Goal: Information Seeking & Learning: Learn about a topic

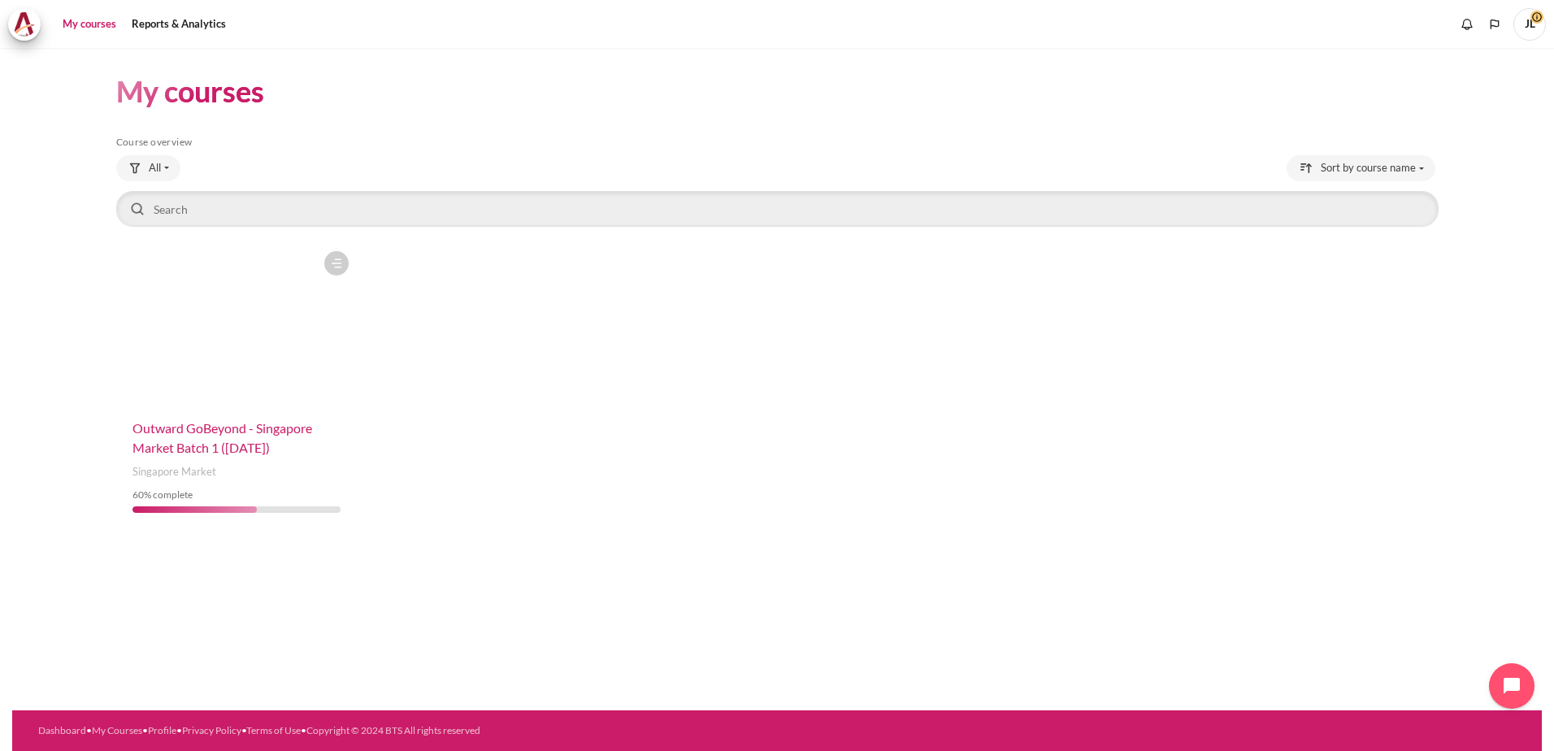
click at [231, 427] on span "Outward GoBeyond - Singapore Market Batch 1 ([DATE])" at bounding box center [222, 437] width 180 height 35
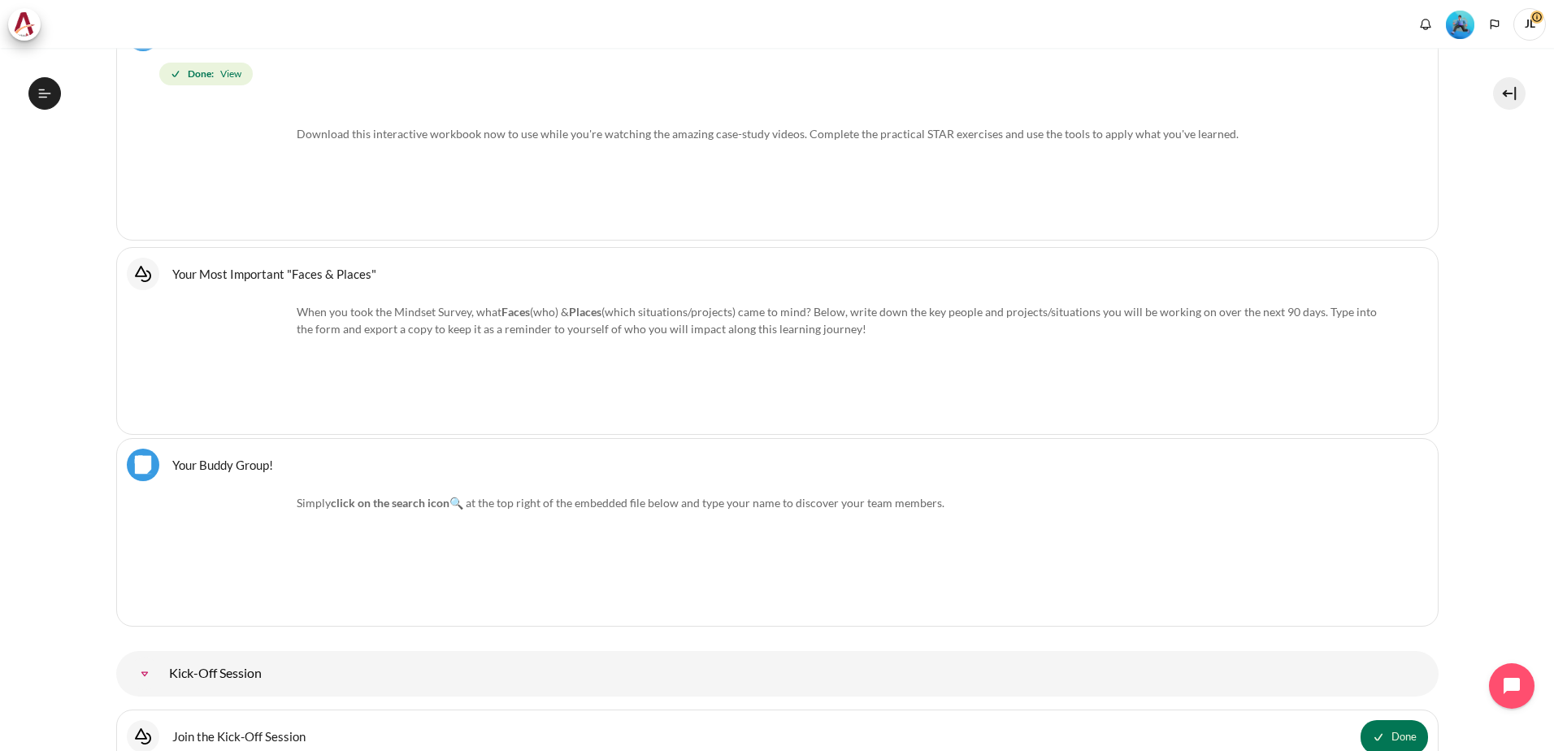
scroll to position [1346, 0]
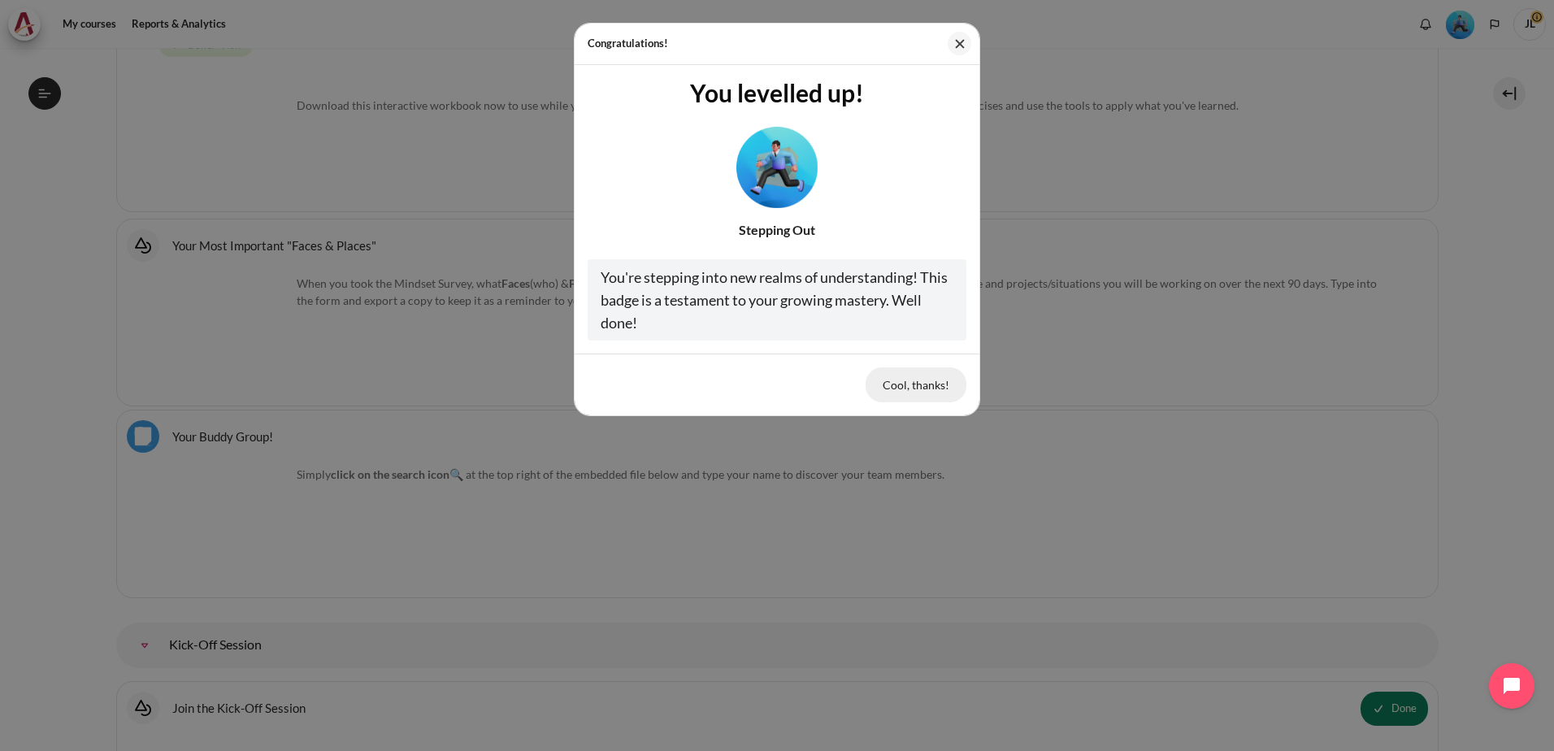
click at [925, 384] on button "Cool, thanks!" at bounding box center [915, 384] width 101 height 34
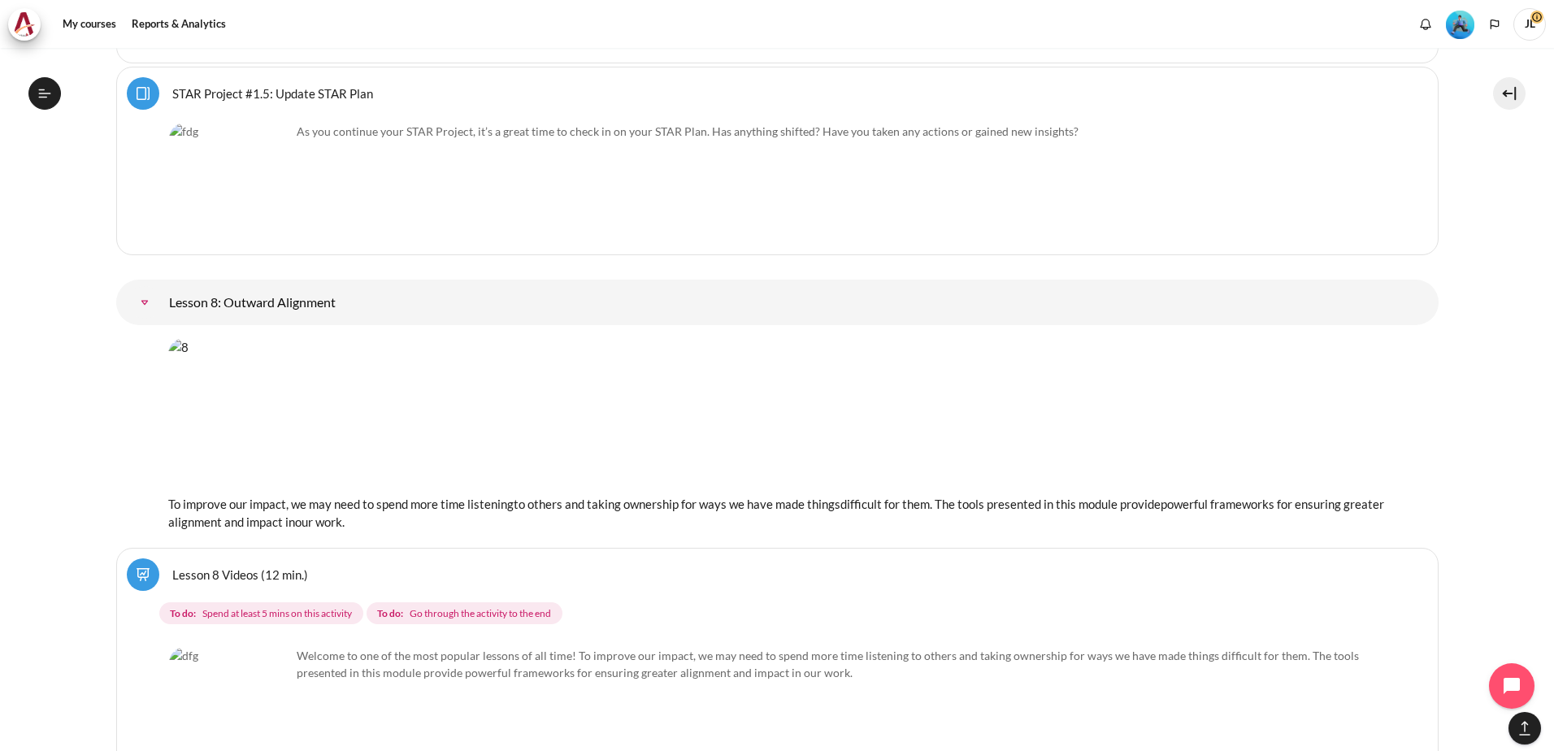
scroll to position [788, 0]
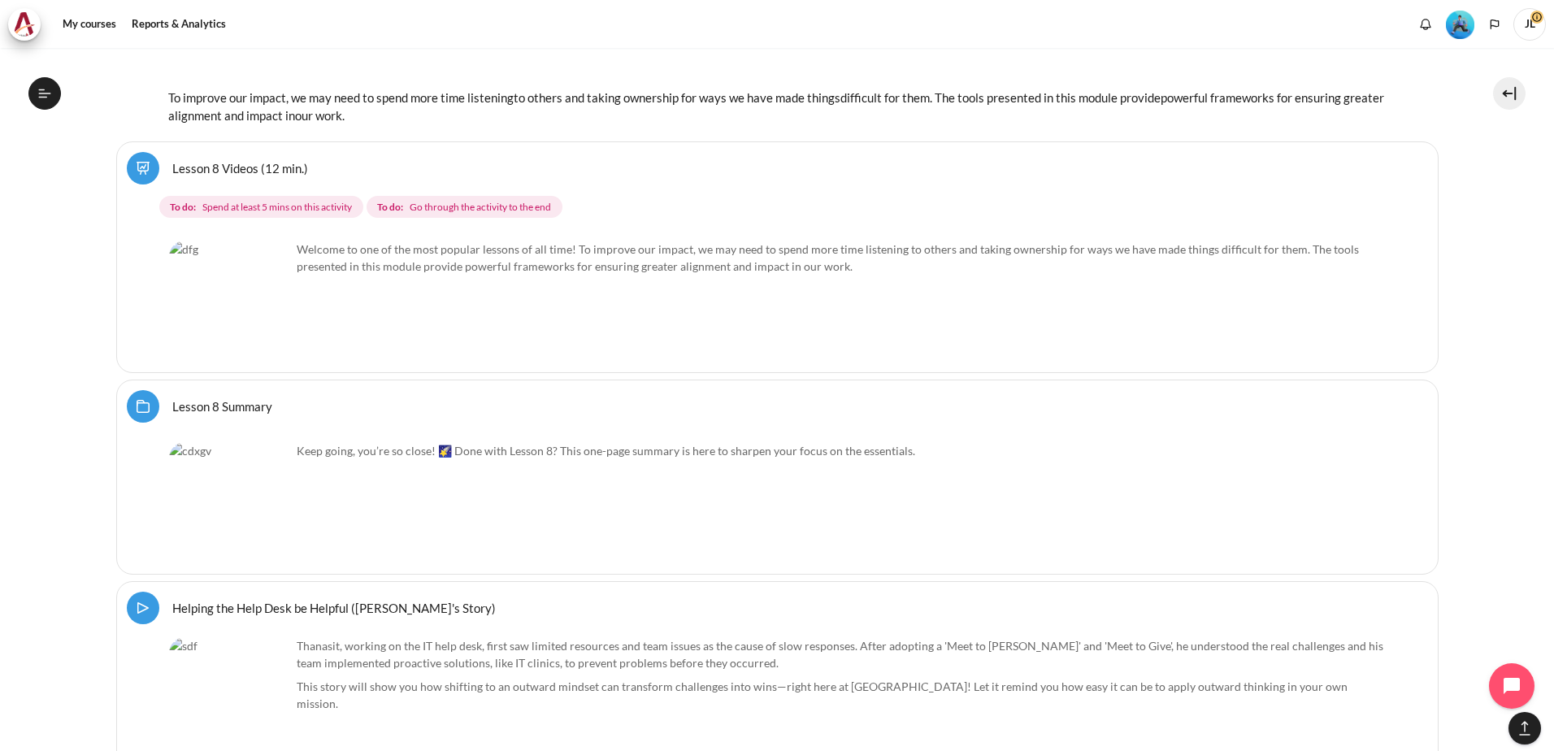
click at [275, 327] on img "Content" at bounding box center [230, 302] width 122 height 122
click at [215, 160] on link "Lesson 8 Videos (12 min.)" at bounding box center [240, 167] width 136 height 15
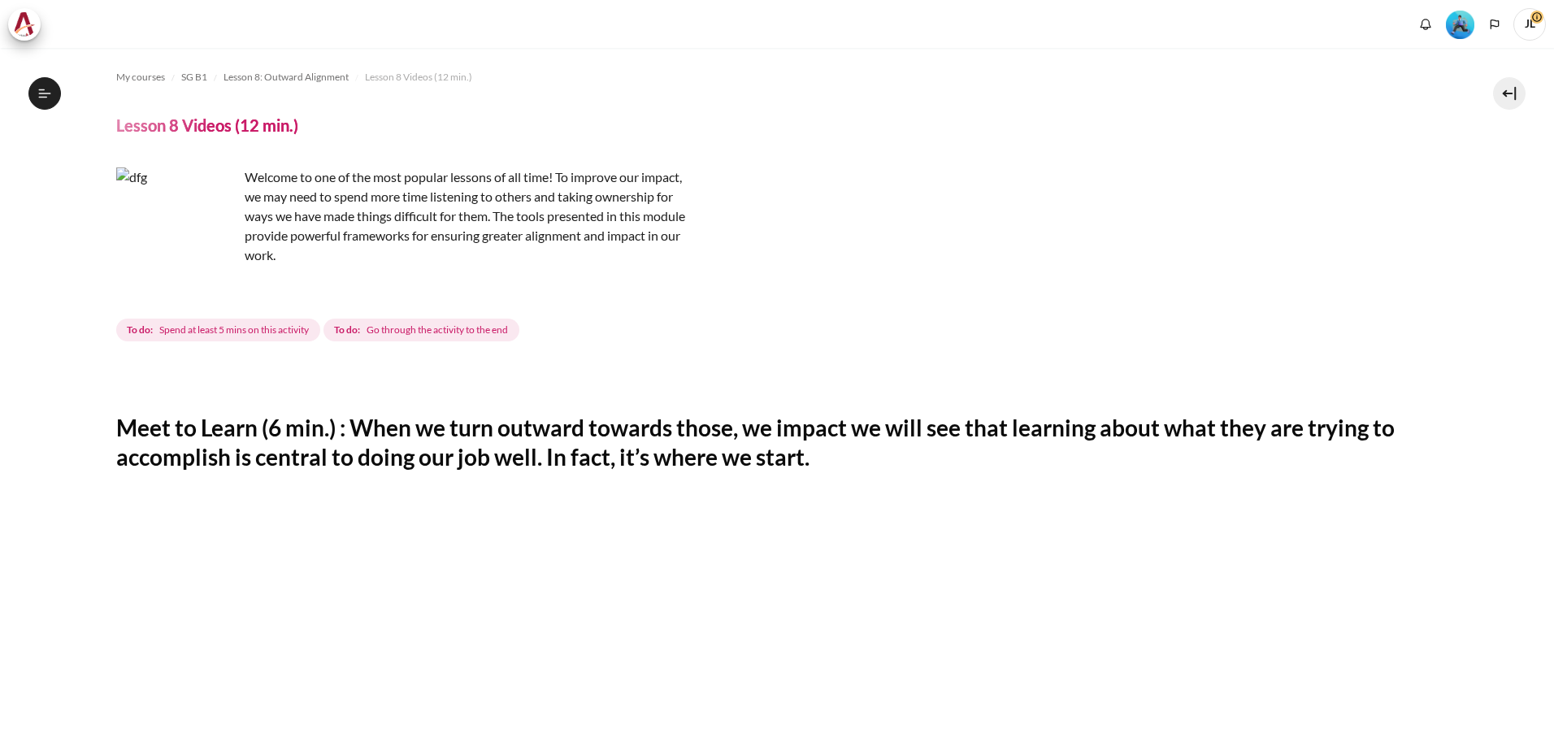
click at [214, 260] on img "Content" at bounding box center [177, 228] width 122 height 122
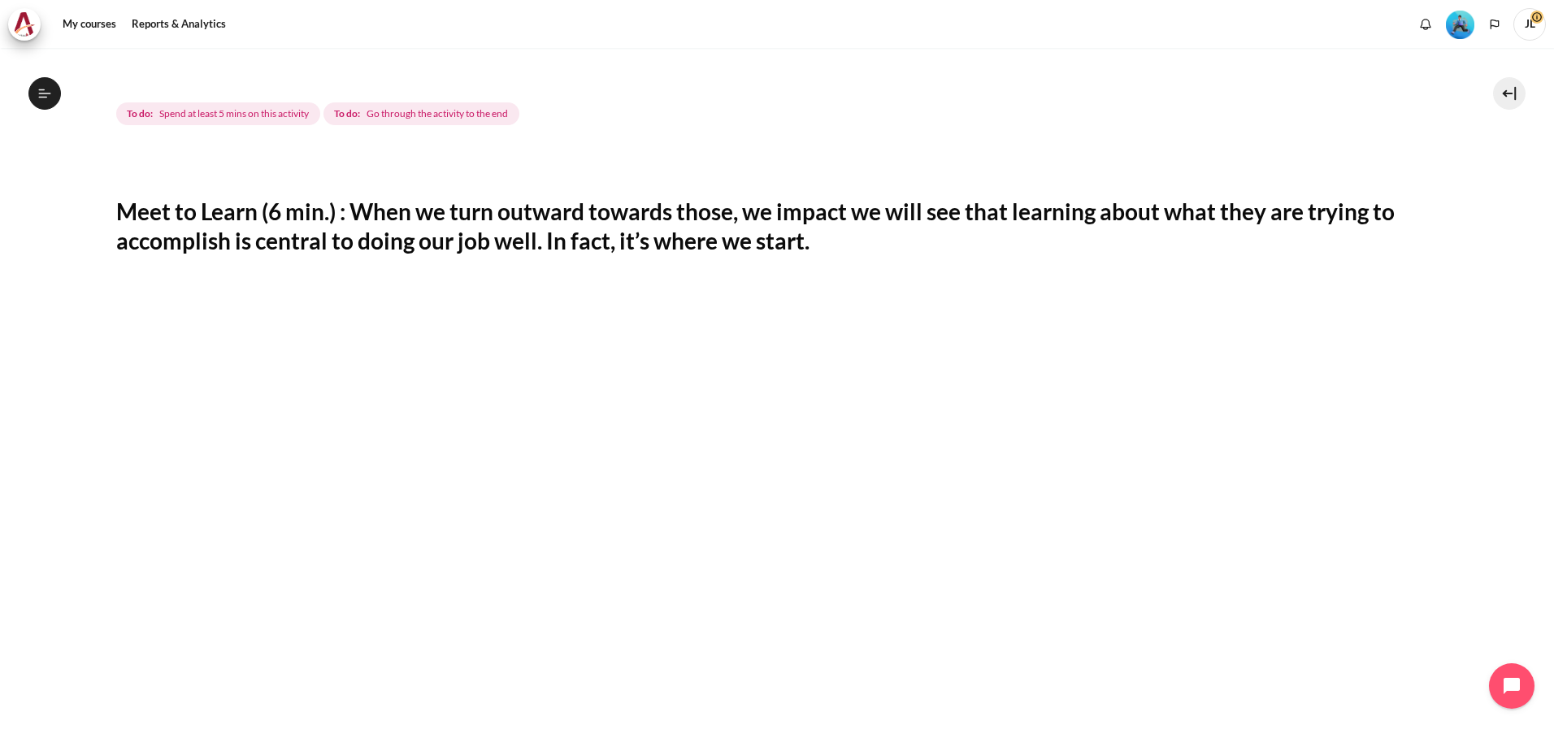
scroll to position [622, 0]
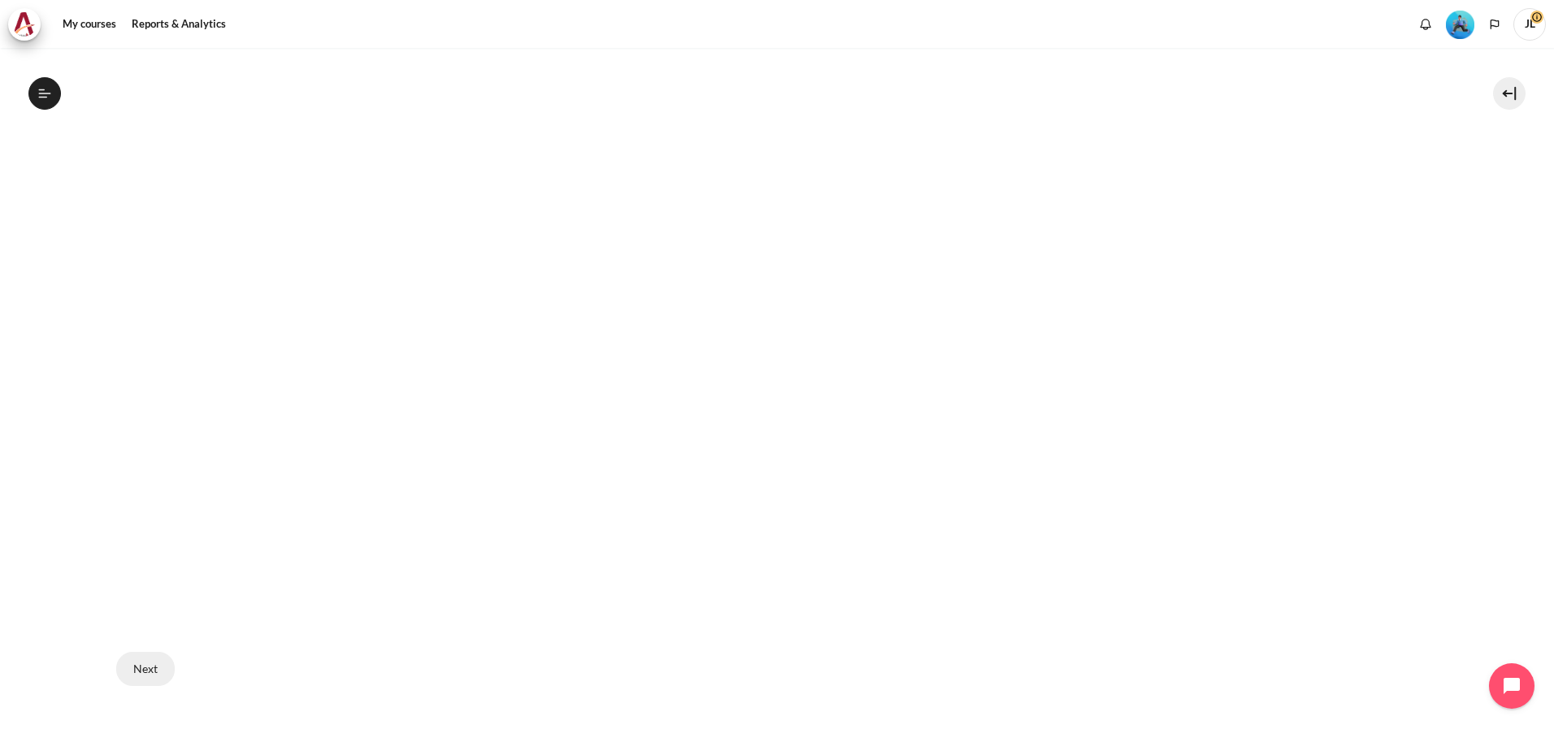
click at [141, 662] on button "Next" at bounding box center [145, 669] width 59 height 34
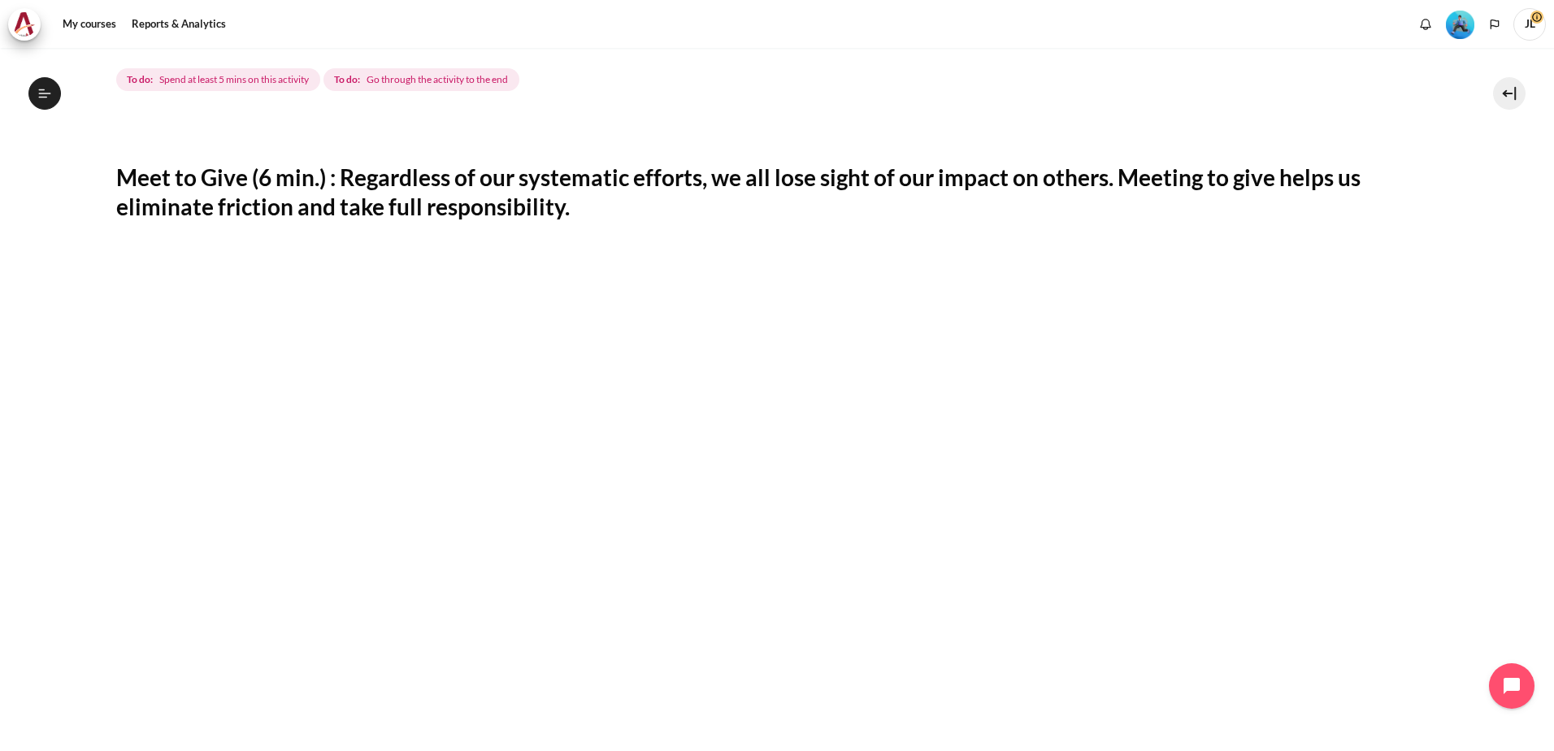
scroll to position [54, 0]
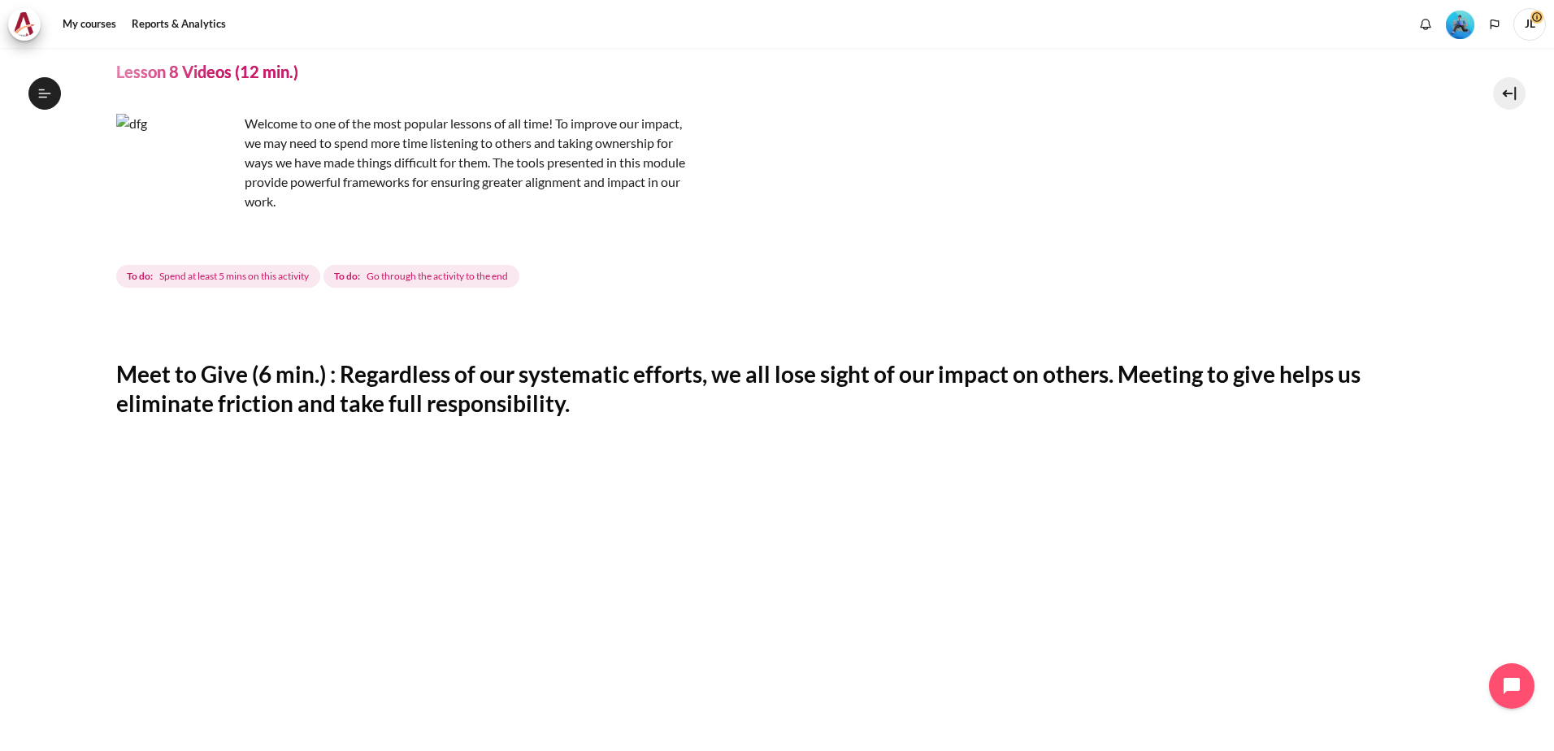
click at [212, 203] on img "Content" at bounding box center [177, 175] width 122 height 122
click at [210, 207] on img "Content" at bounding box center [177, 175] width 122 height 122
click at [206, 283] on span "Spend at least 5 mins on this activity" at bounding box center [234, 276] width 150 height 15
drag, startPoint x: 213, startPoint y: 258, endPoint x: 196, endPoint y: 161, distance: 98.2
click at [213, 253] on div "Welcome to one of the most popular lessons of all time! To improve our impact, …" at bounding box center [777, 202] width 1322 height 177
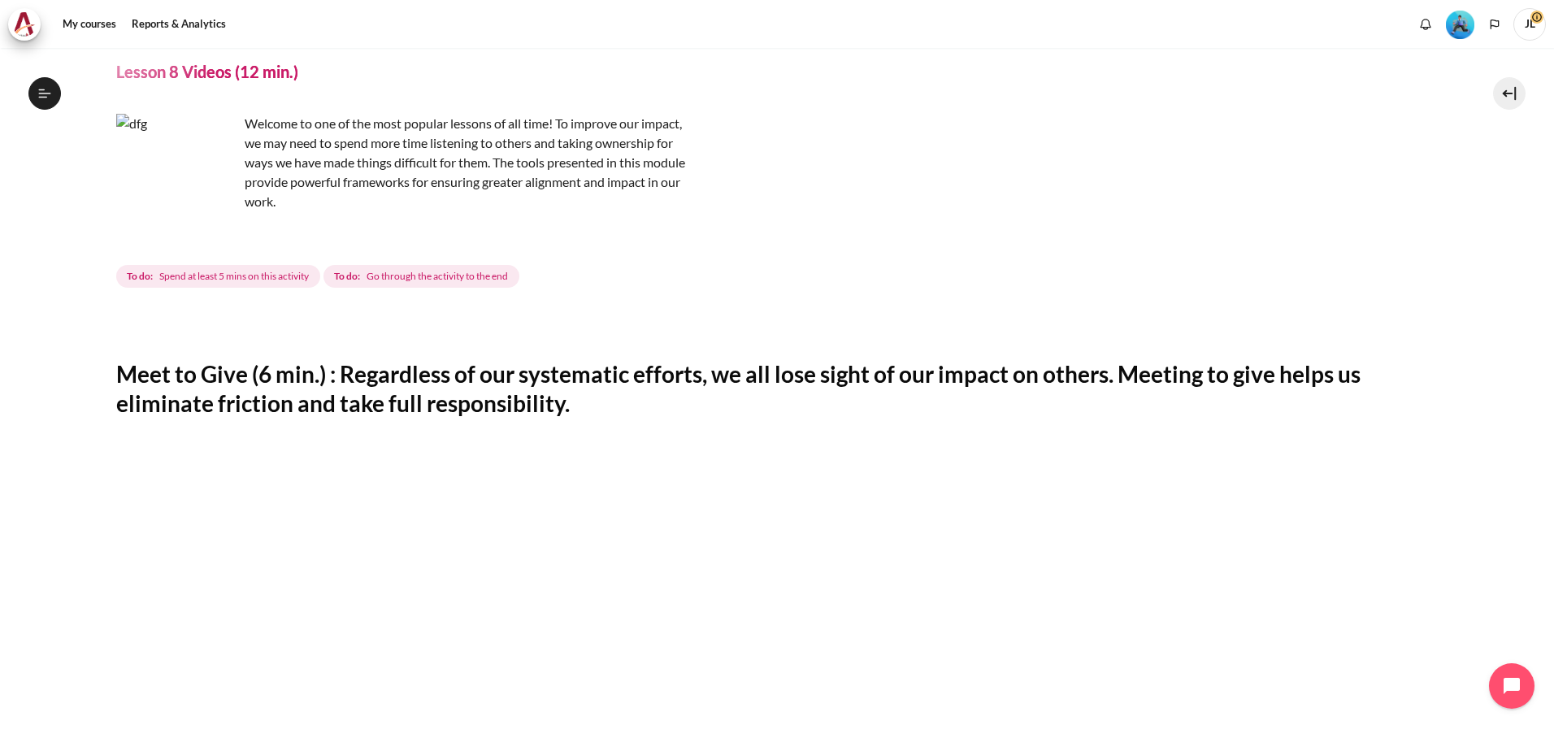
click at [187, 153] on img "Content" at bounding box center [177, 175] width 122 height 122
click at [189, 83] on div "My courses SG B1 Lesson 8: Outward Alignment Lesson 8 Videos (12 min.) Lesson 8…" at bounding box center [777, 644] width 1322 height 1301
click at [150, 159] on img "Content" at bounding box center [177, 175] width 122 height 122
click at [219, 205] on img "Content" at bounding box center [177, 175] width 122 height 122
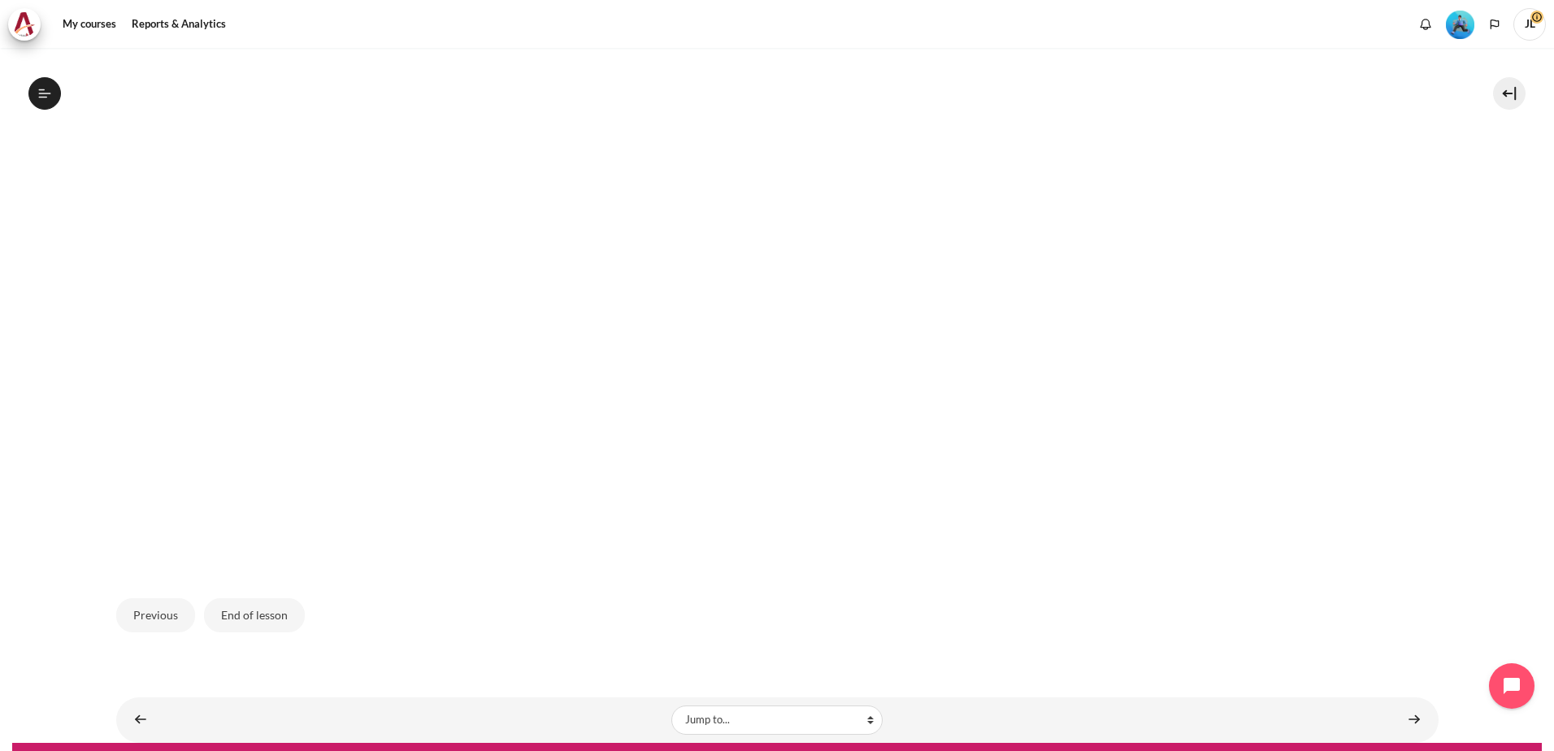
scroll to position [704, 0]
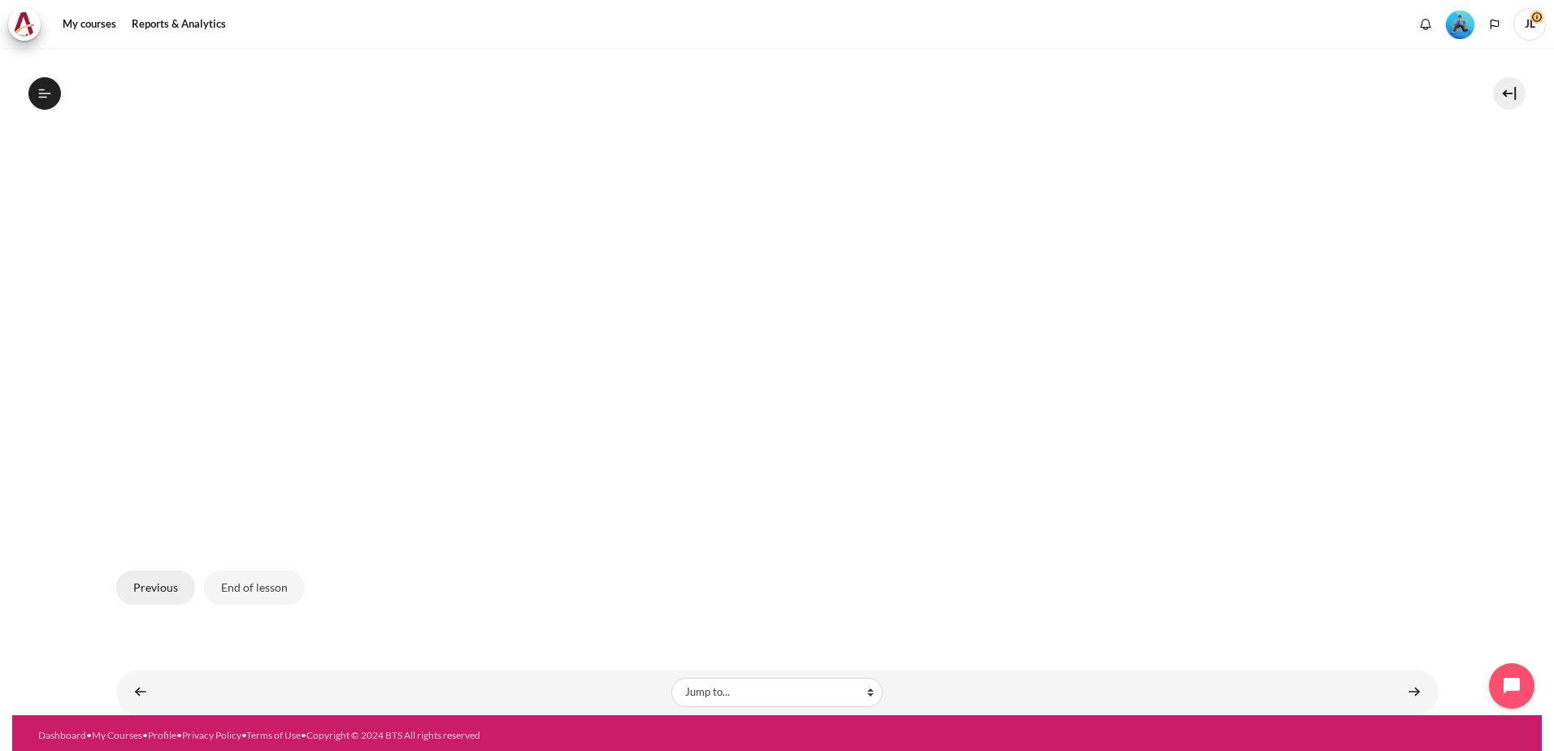
click at [139, 587] on button "Previous" at bounding box center [155, 587] width 79 height 34
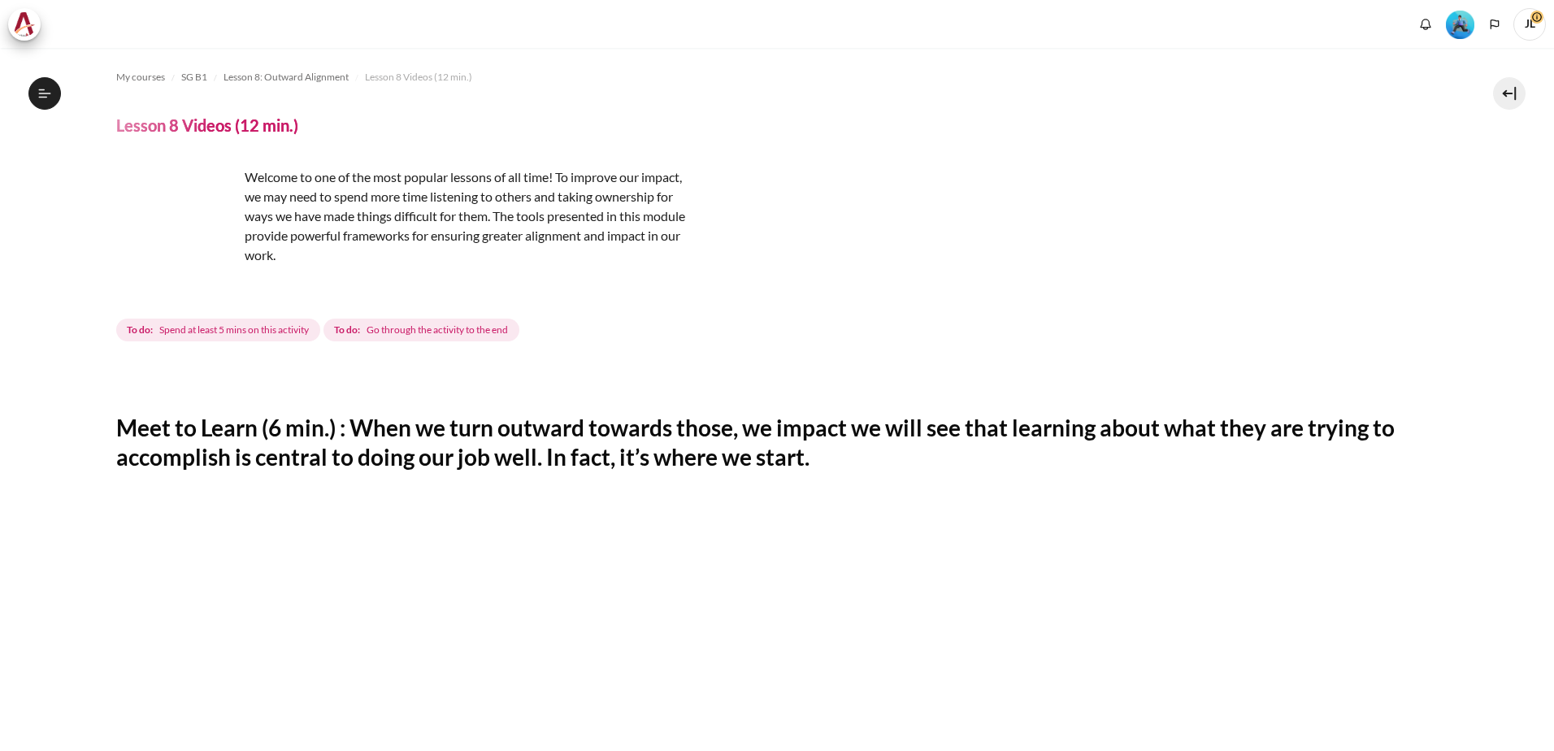
click at [215, 262] on img "Content" at bounding box center [177, 228] width 122 height 122
click at [202, 333] on span "Spend at least 5 mins on this activity" at bounding box center [234, 330] width 150 height 15
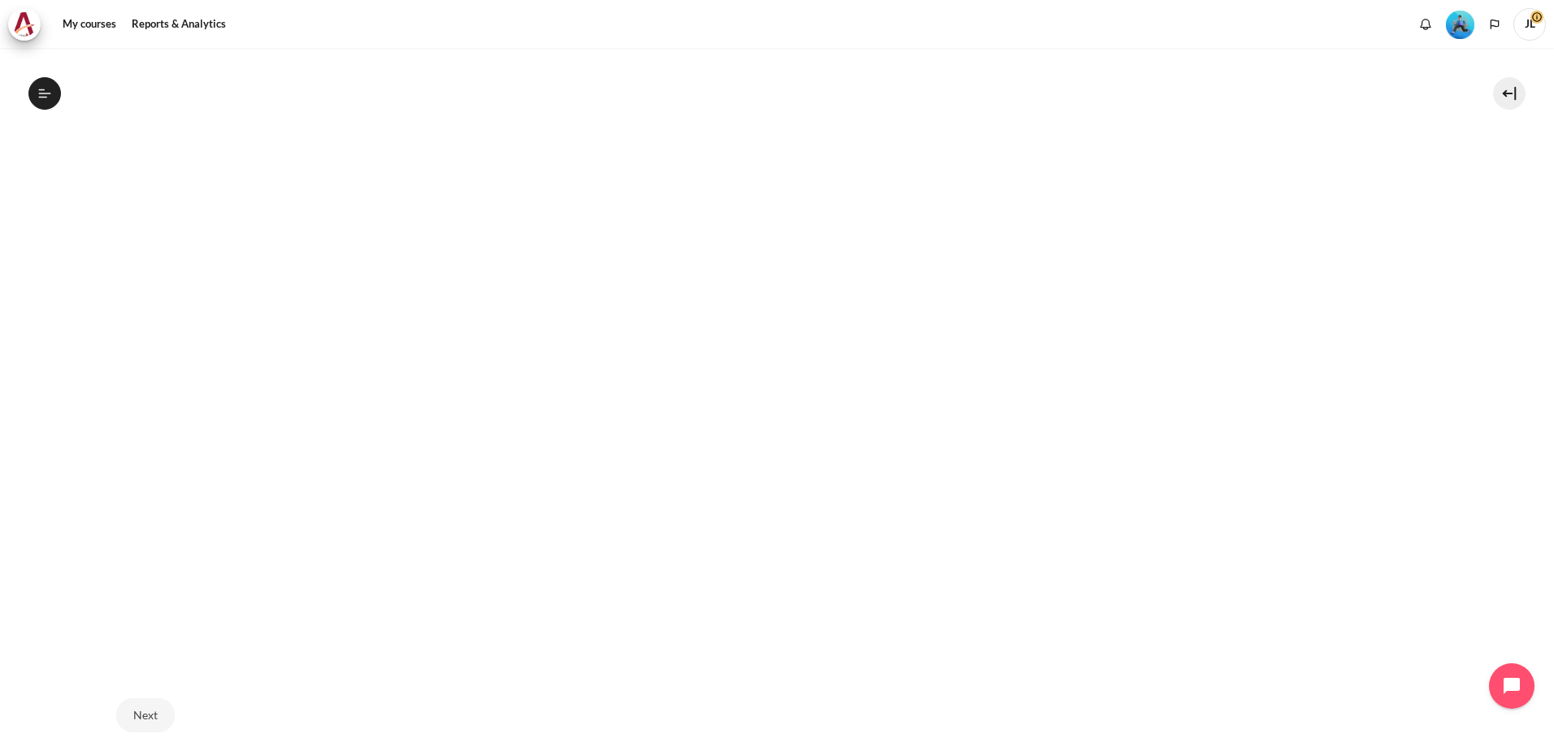
scroll to position [704, 0]
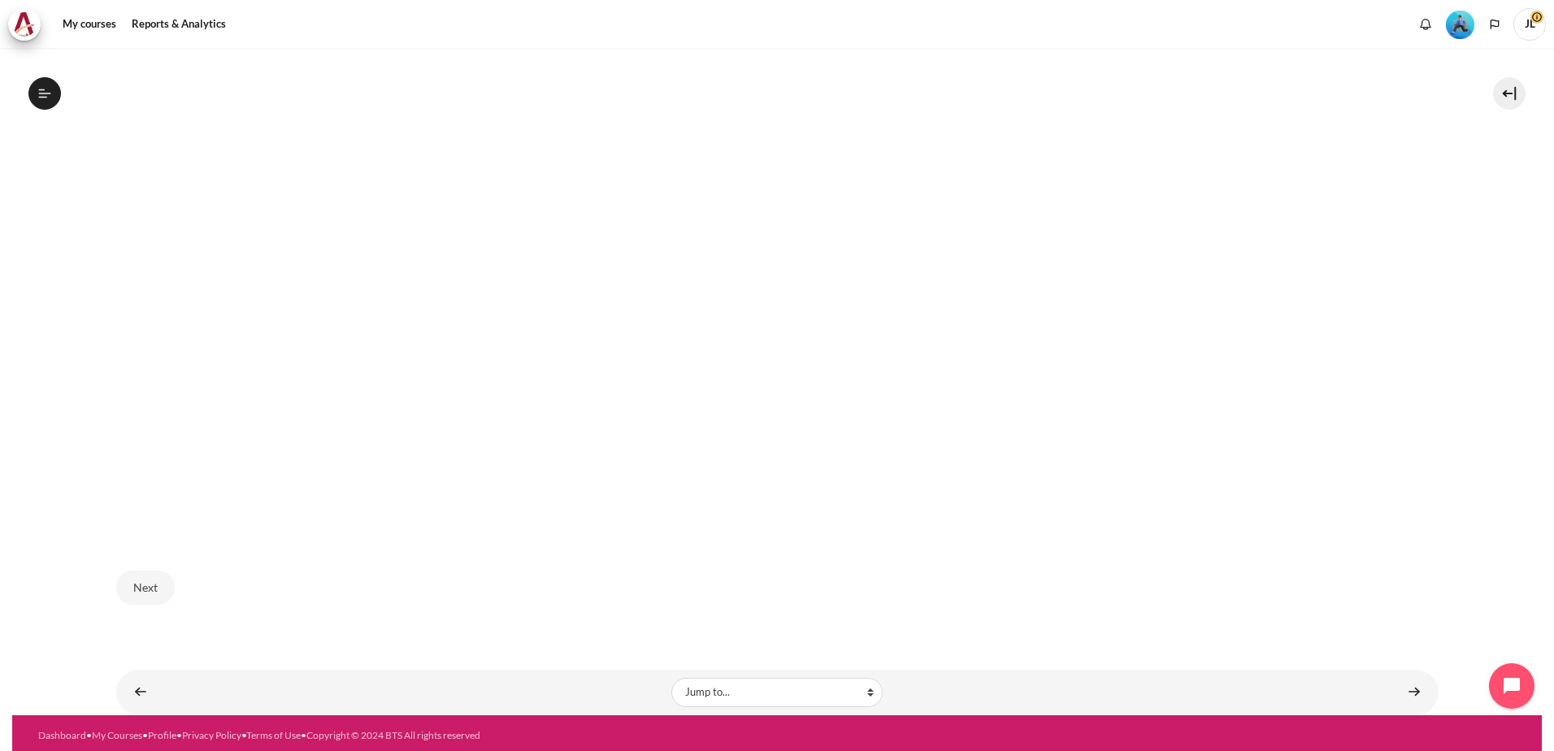
drag, startPoint x: 148, startPoint y: 584, endPoint x: 151, endPoint y: 665, distance: 81.3
click at [169, 642] on div "My courses SG B1 Lesson 8: Outward Alignment Lesson 8 Videos (12 min.) Lesson 8…" at bounding box center [777, 29] width 1322 height 1371
click at [132, 687] on link "Content" at bounding box center [140, 692] width 33 height 32
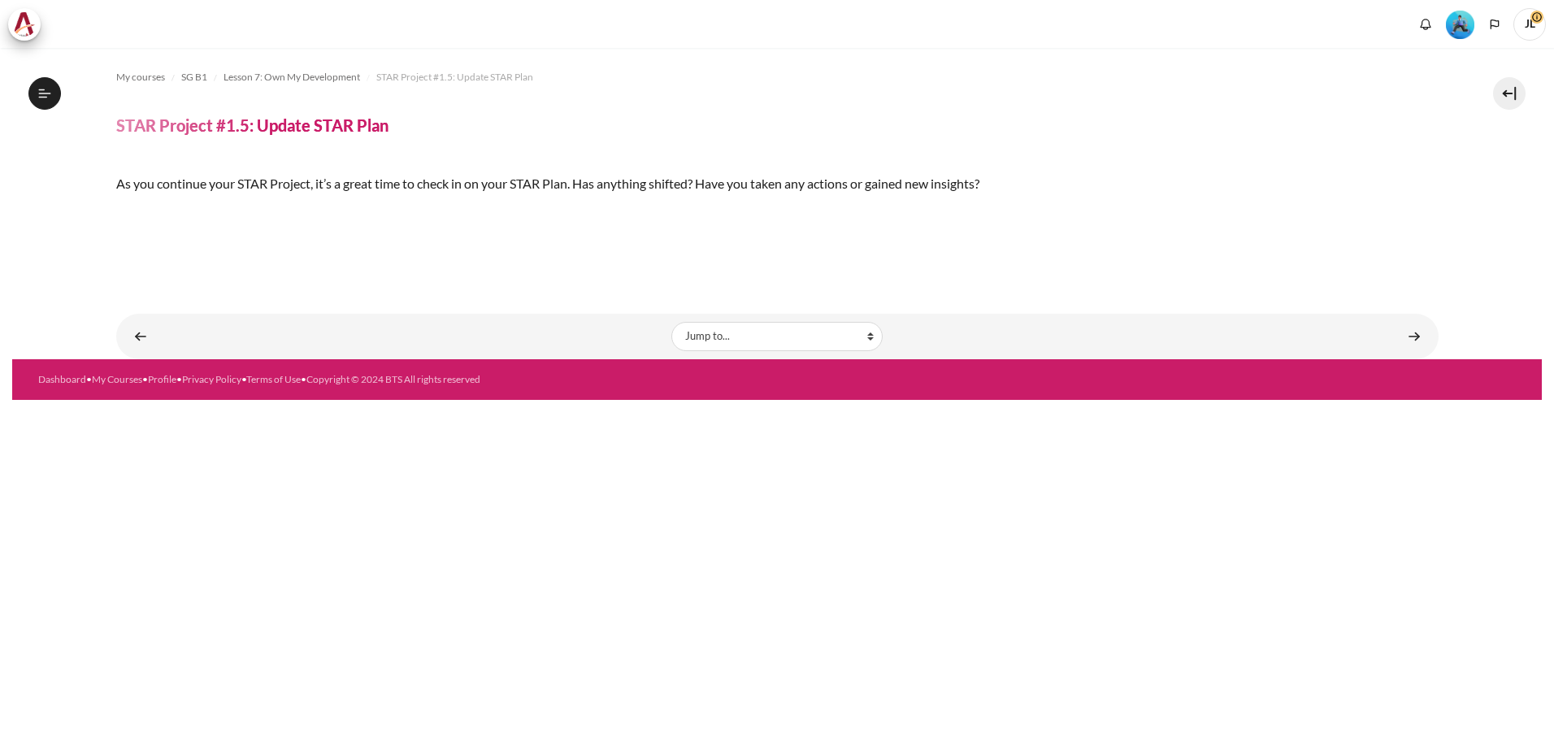
scroll to position [940, 0]
click at [116, 211] on img "Content" at bounding box center [116, 211] width 0 height 0
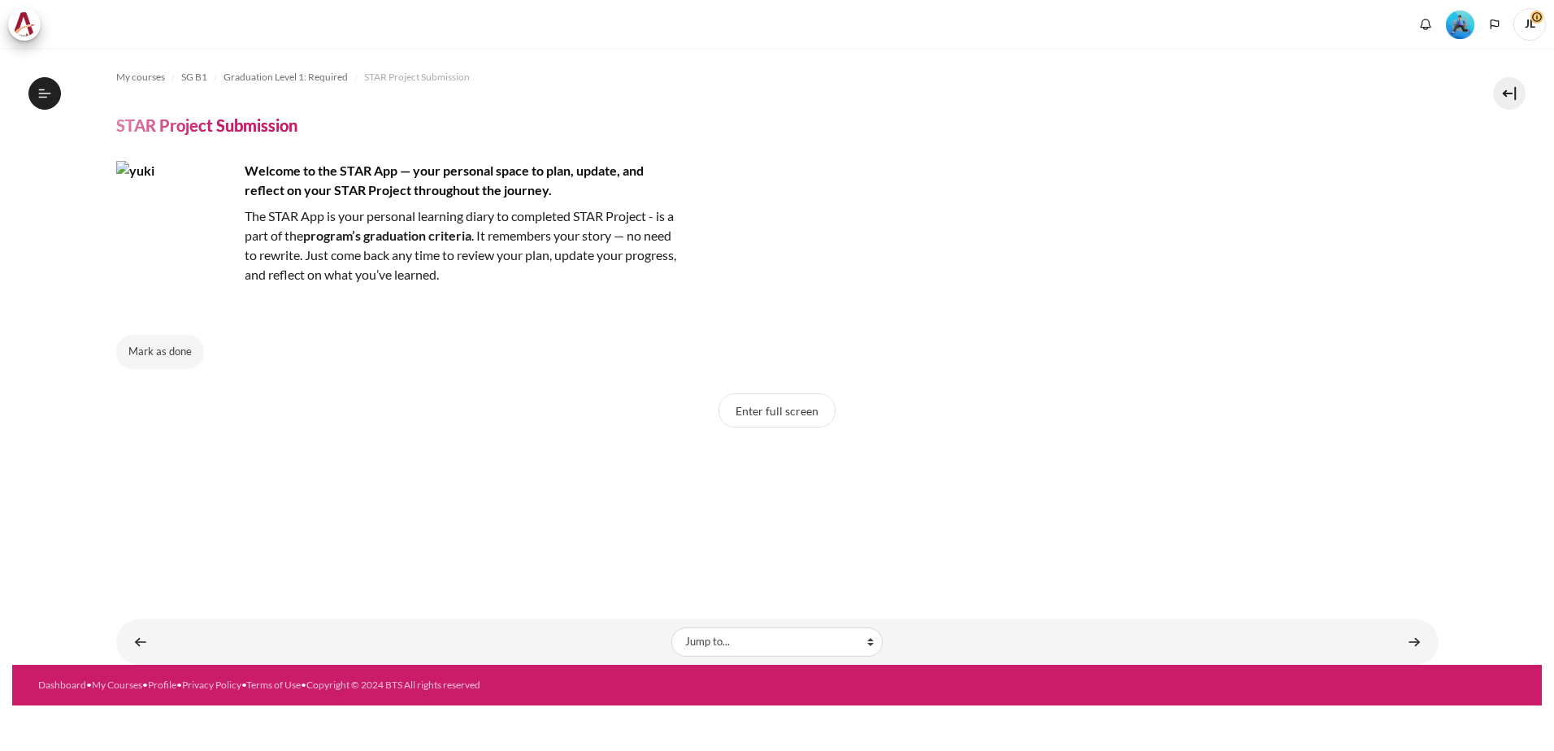
scroll to position [1389, 0]
drag, startPoint x: 136, startPoint y: 349, endPoint x: 323, endPoint y: 370, distance: 188.9
click at [137, 349] on button "Mark as done" at bounding box center [160, 352] width 88 height 34
drag, startPoint x: 784, startPoint y: 415, endPoint x: 326, endPoint y: 382, distance: 459.5
click at [341, 385] on div "My courses SG B1 Graduation Level 1: Required STAR Project Submission STAR Proj…" at bounding box center [777, 321] width 1322 height 547
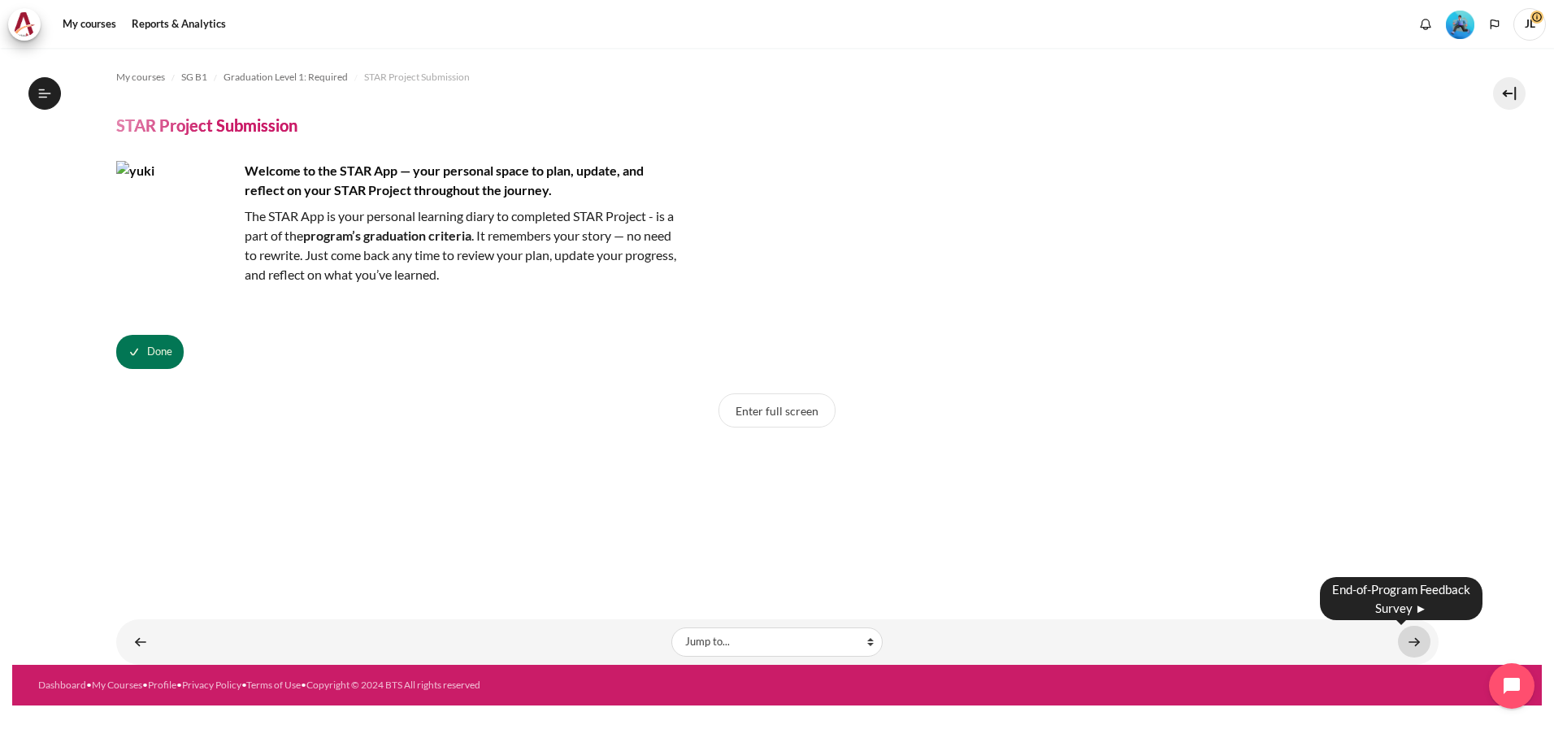
click at [1414, 640] on link "Content" at bounding box center [1414, 642] width 33 height 32
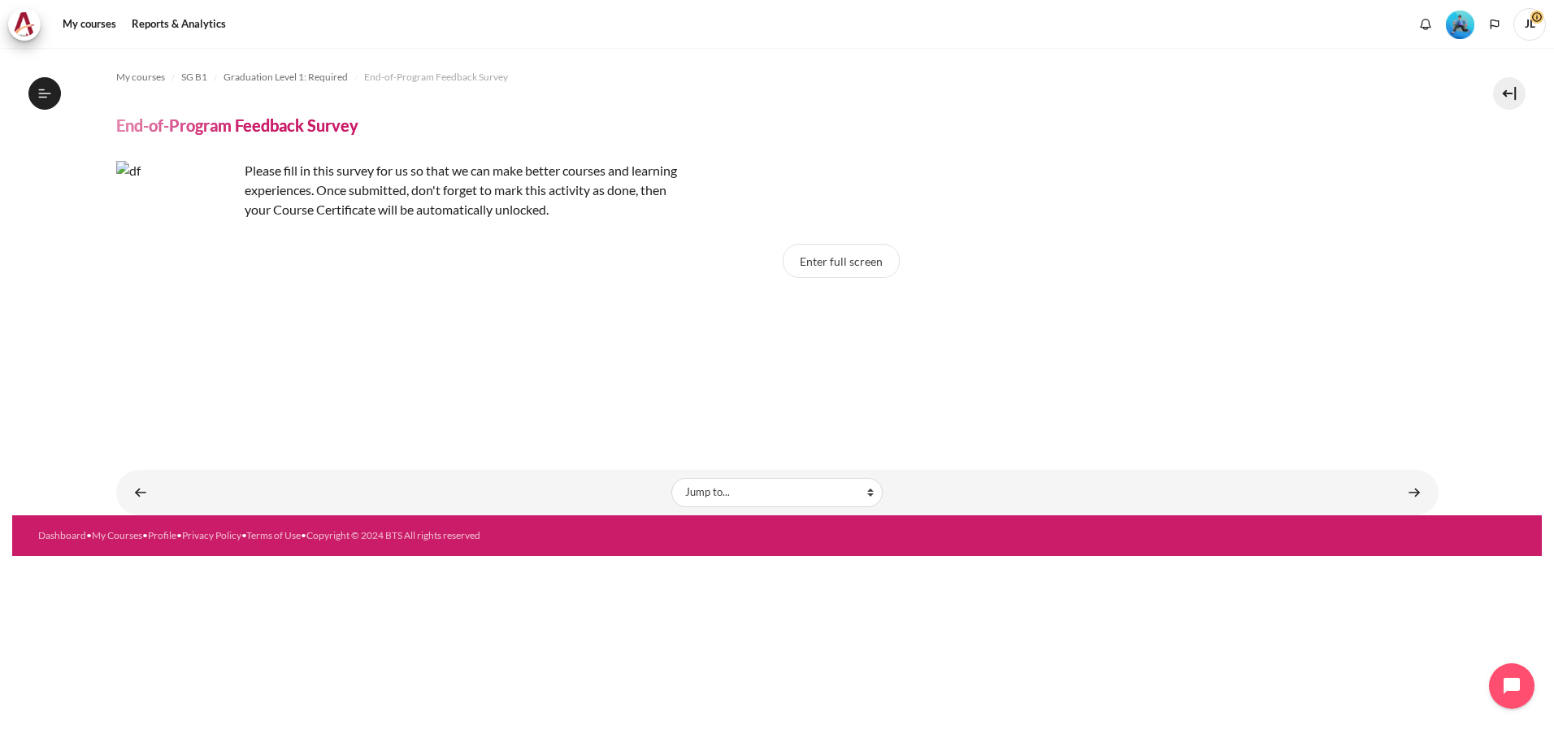
scroll to position [1521, 0]
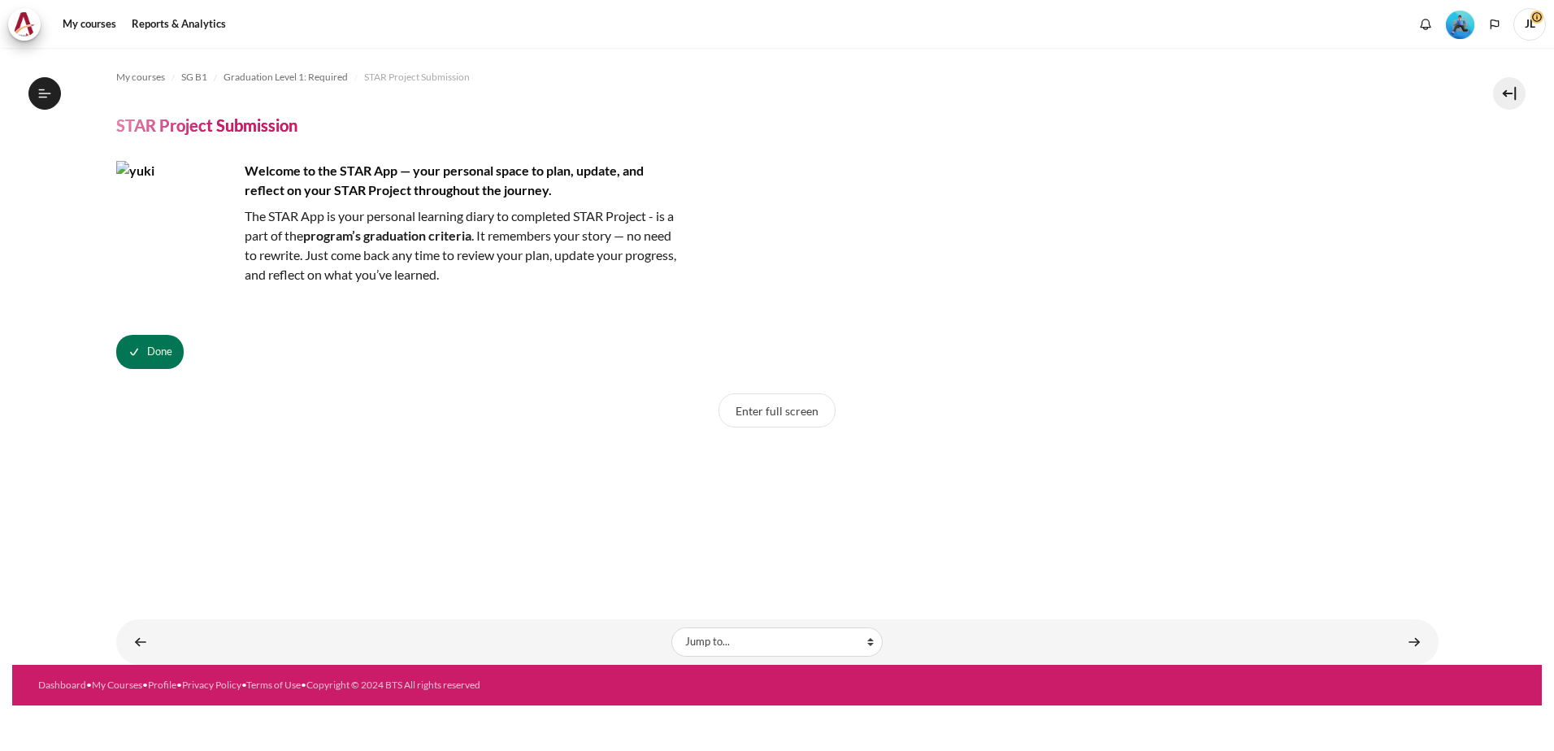
scroll to position [1500, 0]
click at [1418, 645] on link "Content" at bounding box center [1414, 642] width 33 height 32
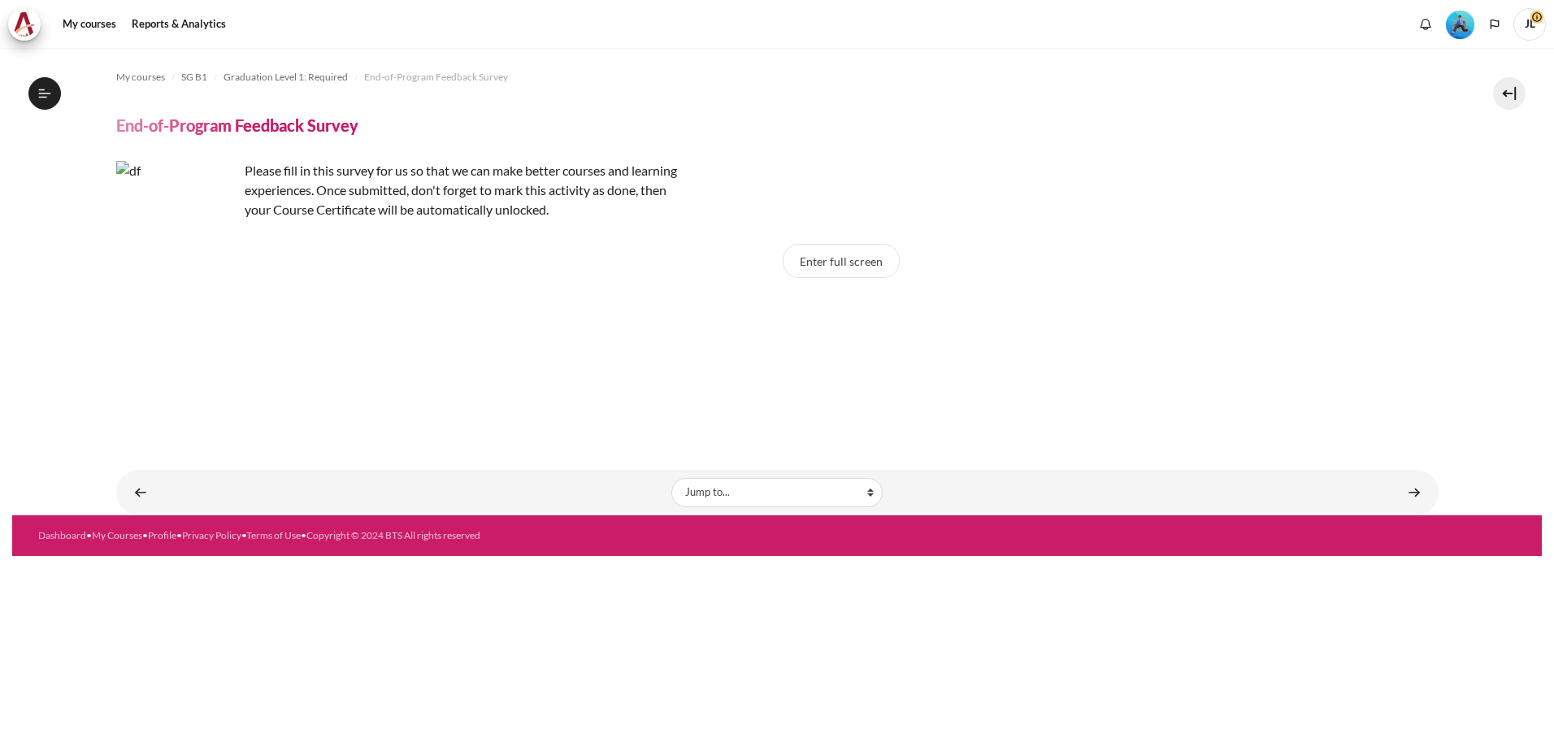
scroll to position [1521, 0]
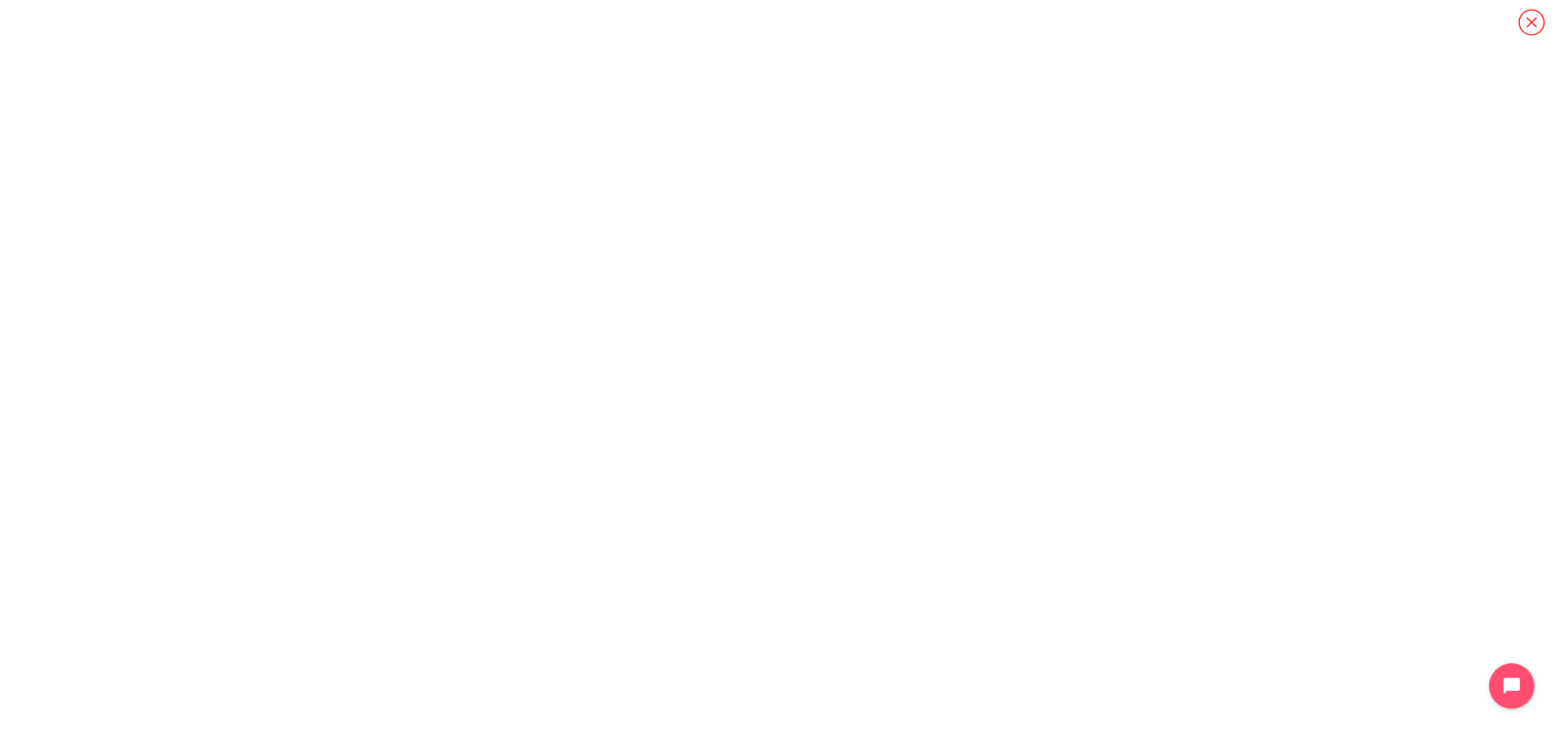
click at [1537, 11] on icon "Content" at bounding box center [1531, 22] width 28 height 28
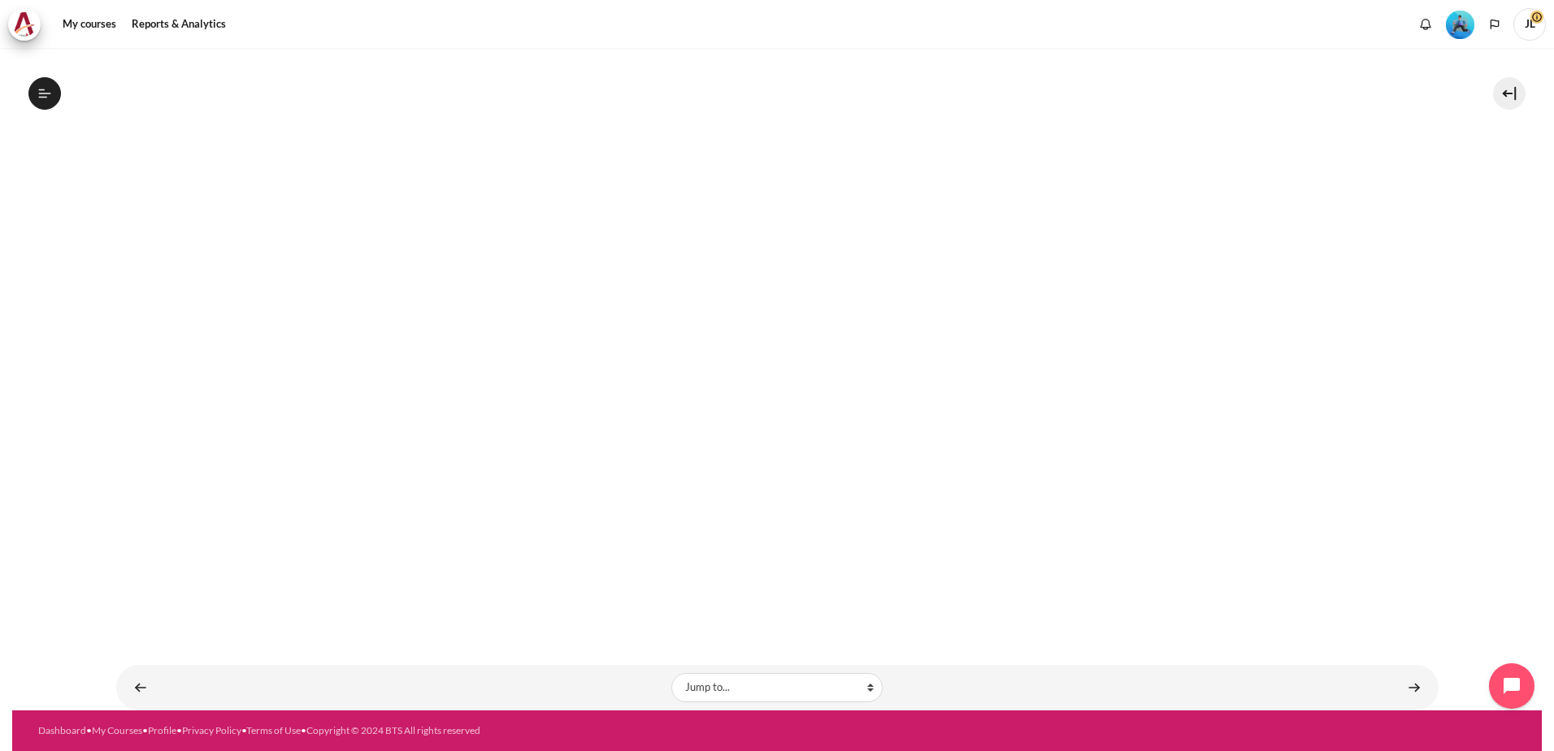
scroll to position [40, 0]
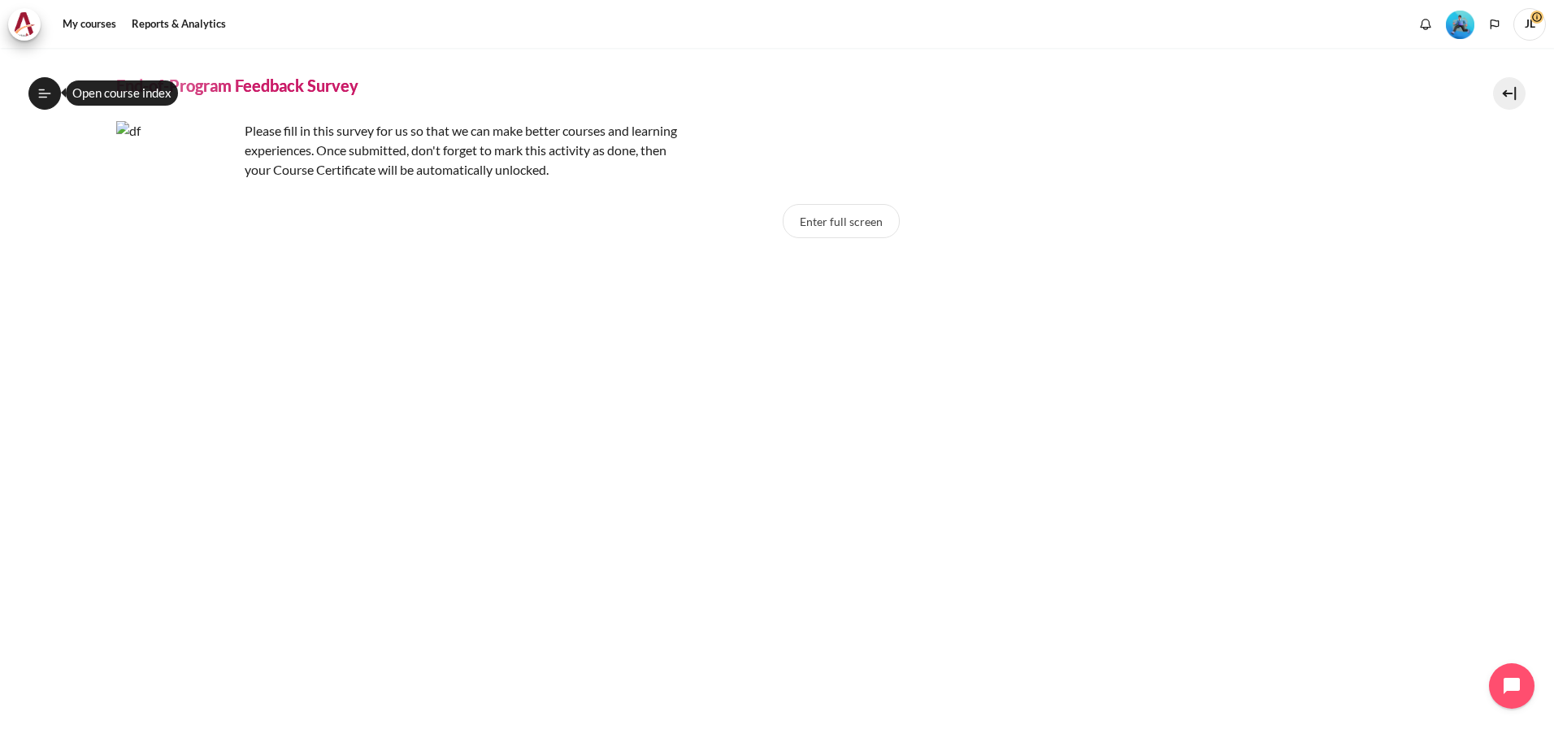
click at [53, 101] on button "Open course index" at bounding box center [44, 93] width 33 height 33
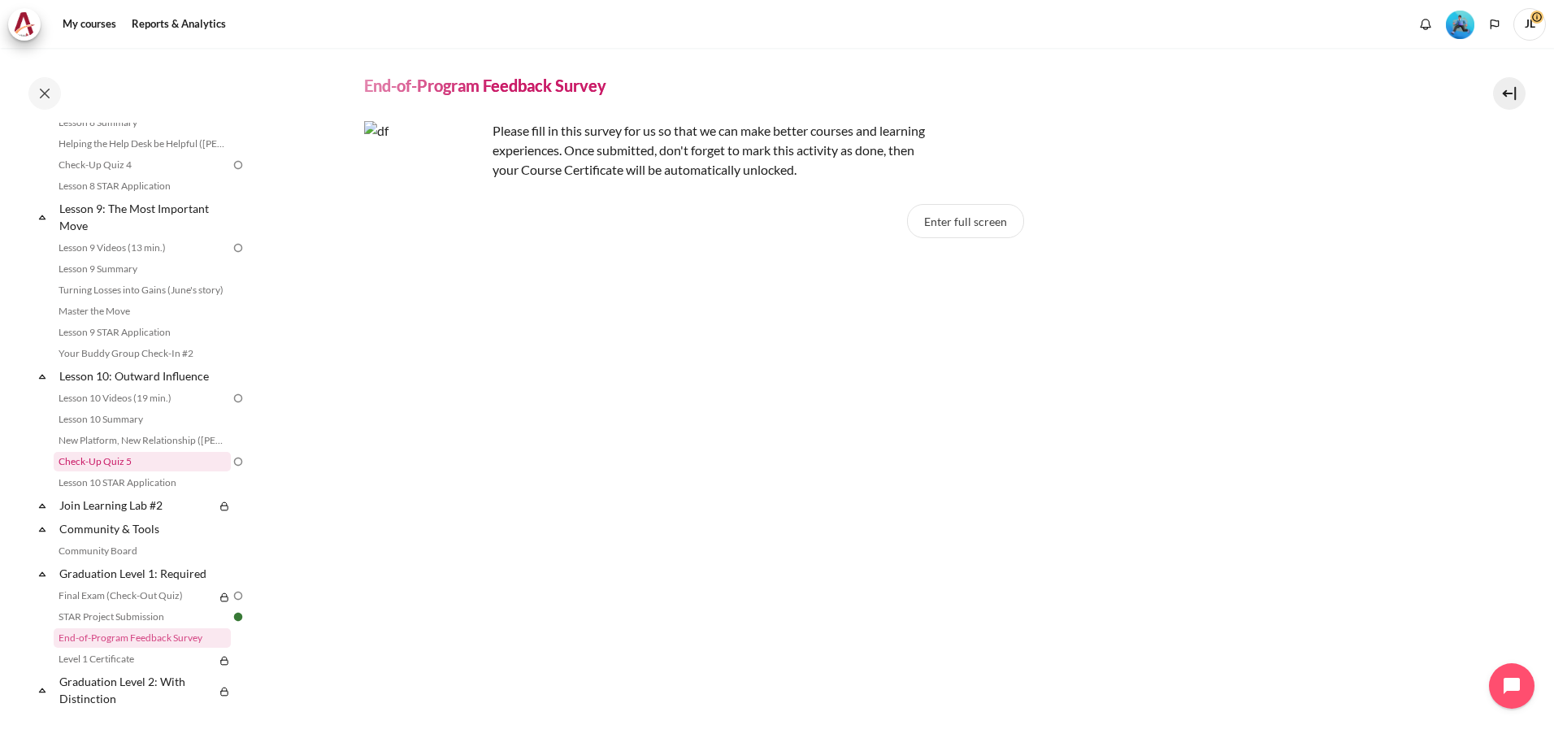
scroll to position [1052, 0]
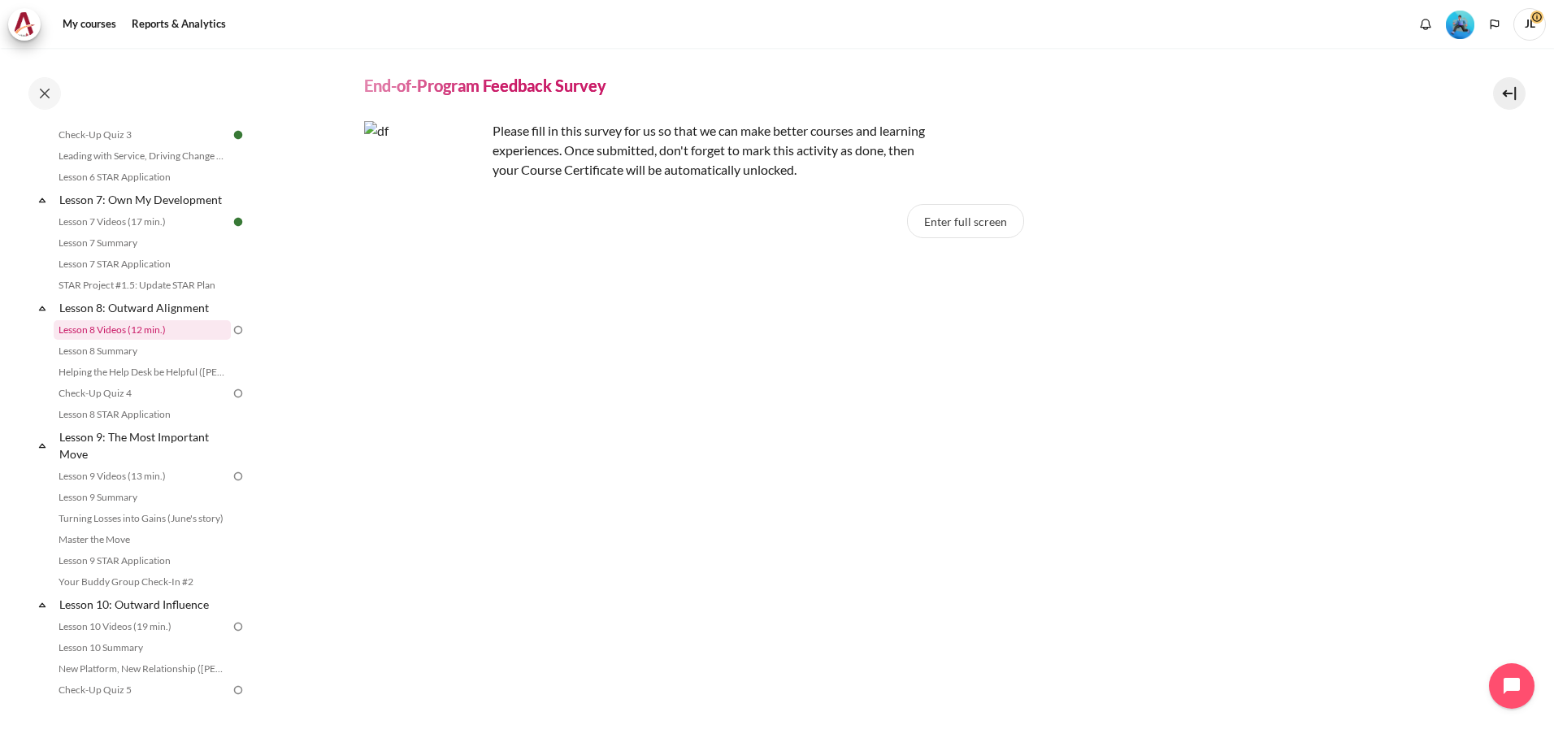
click at [167, 340] on link "Lesson 8 Videos (12 min.)" at bounding box center [142, 330] width 177 height 20
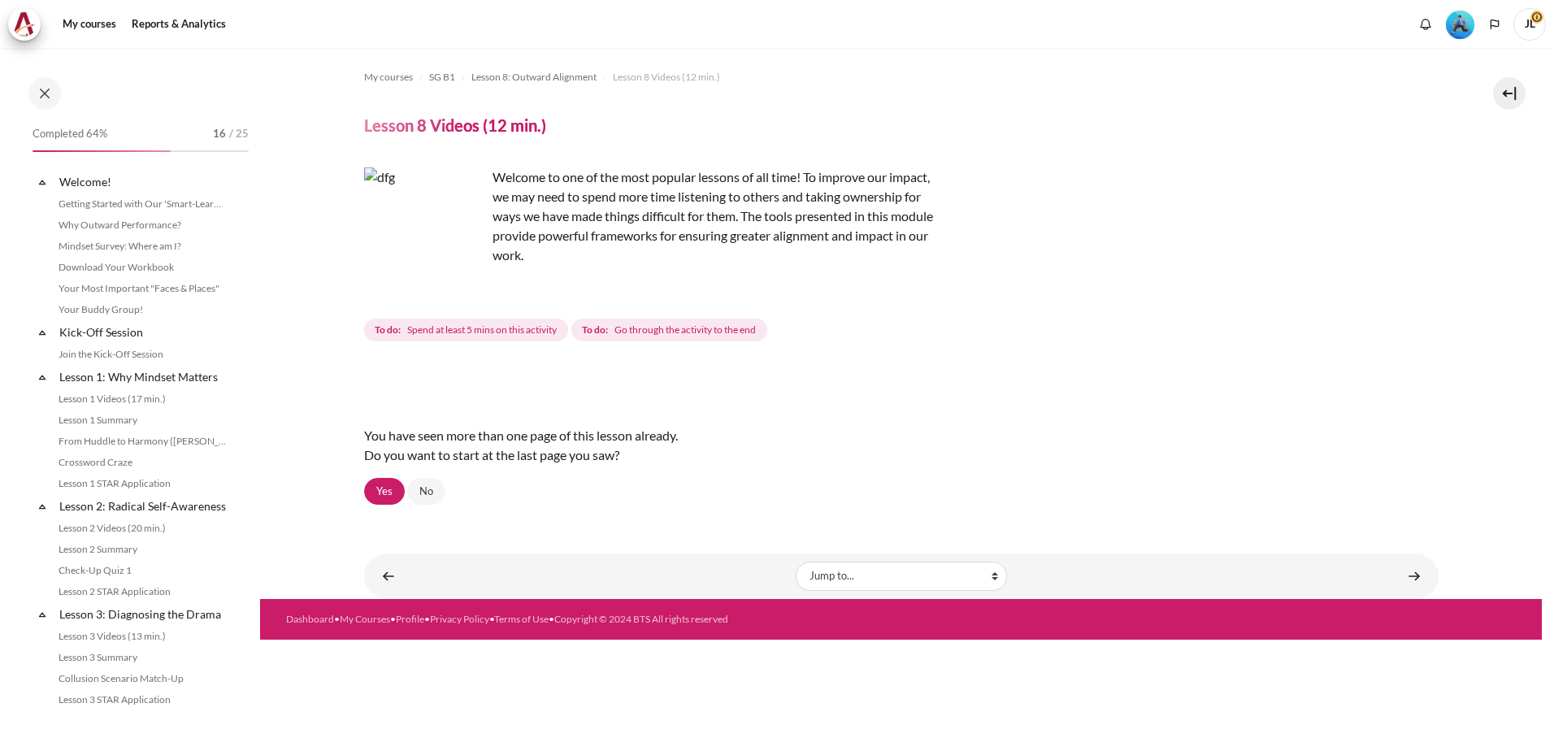
scroll to position [985, 0]
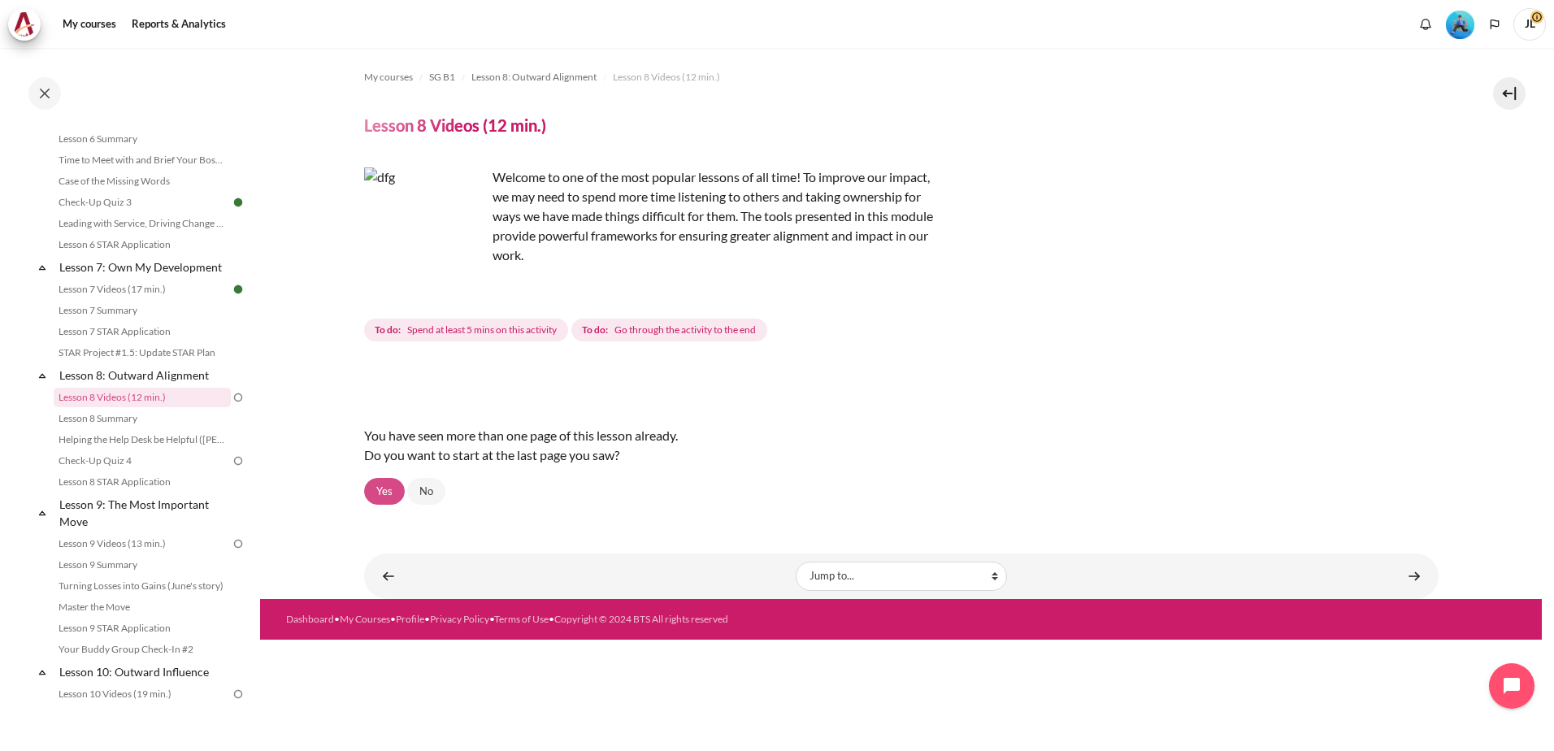
click at [387, 492] on link "Yes" at bounding box center [384, 492] width 41 height 28
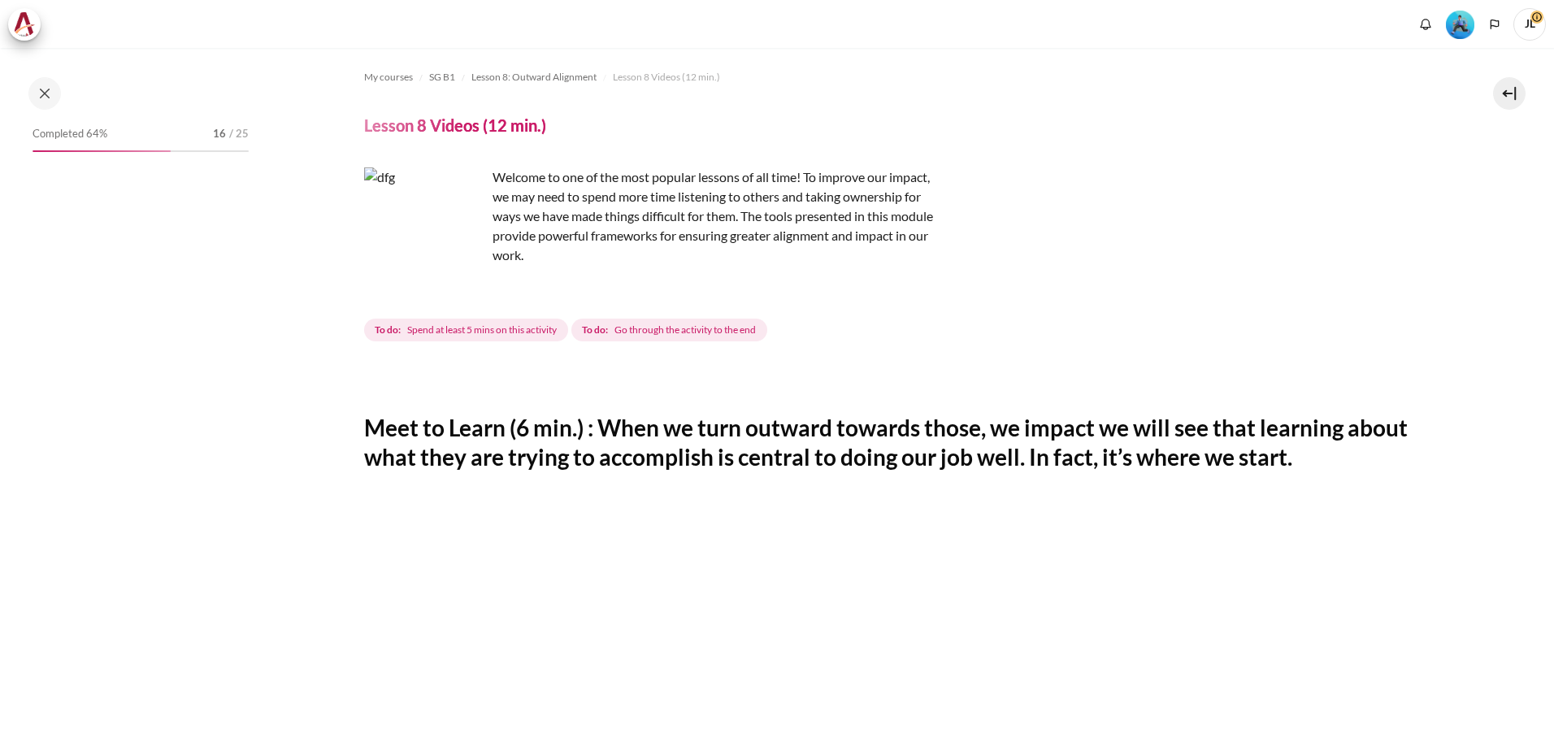
click at [447, 325] on span "Spend at least 5 mins on this activity" at bounding box center [482, 330] width 150 height 15
click at [462, 259] on img "Content" at bounding box center [425, 228] width 122 height 122
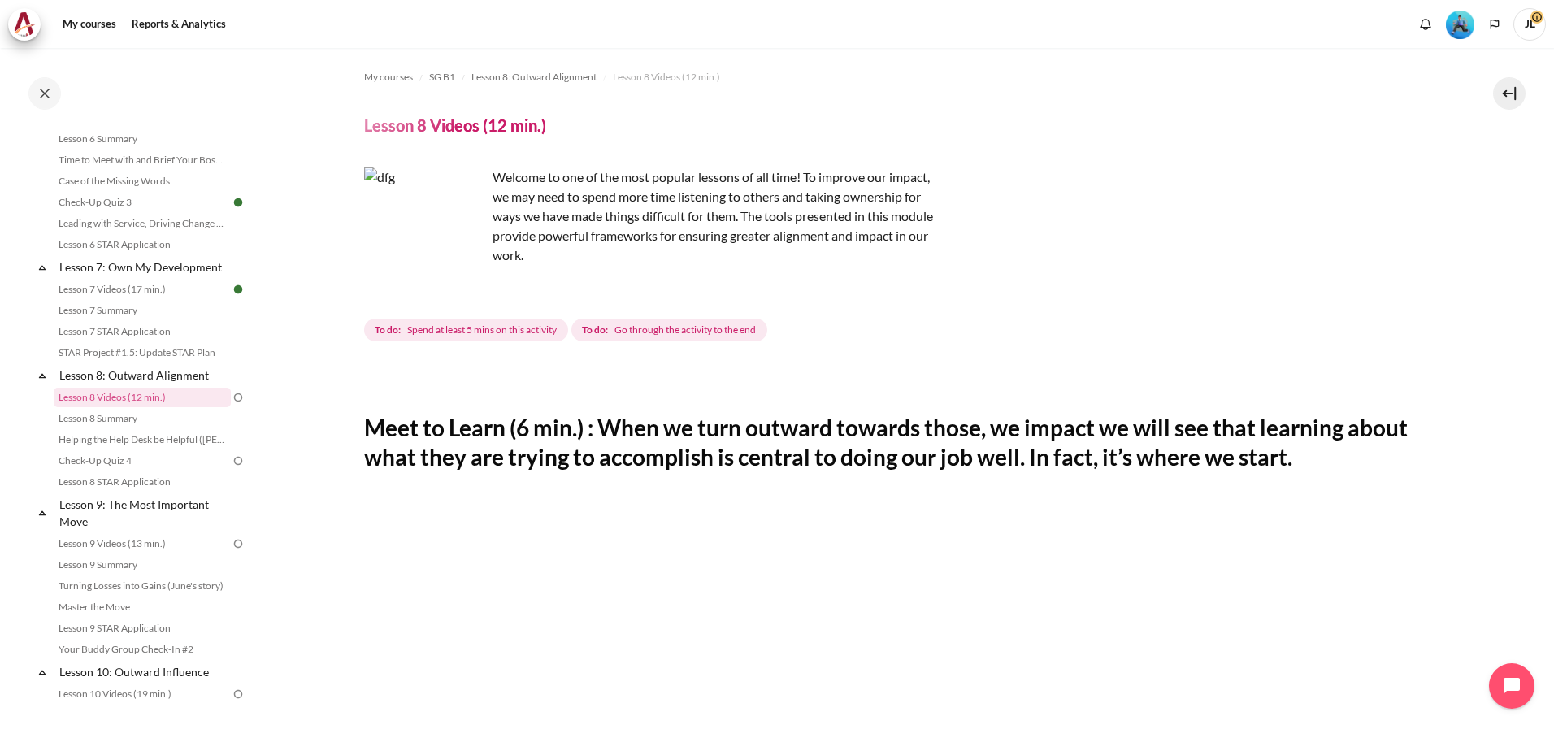
scroll to position [488, 0]
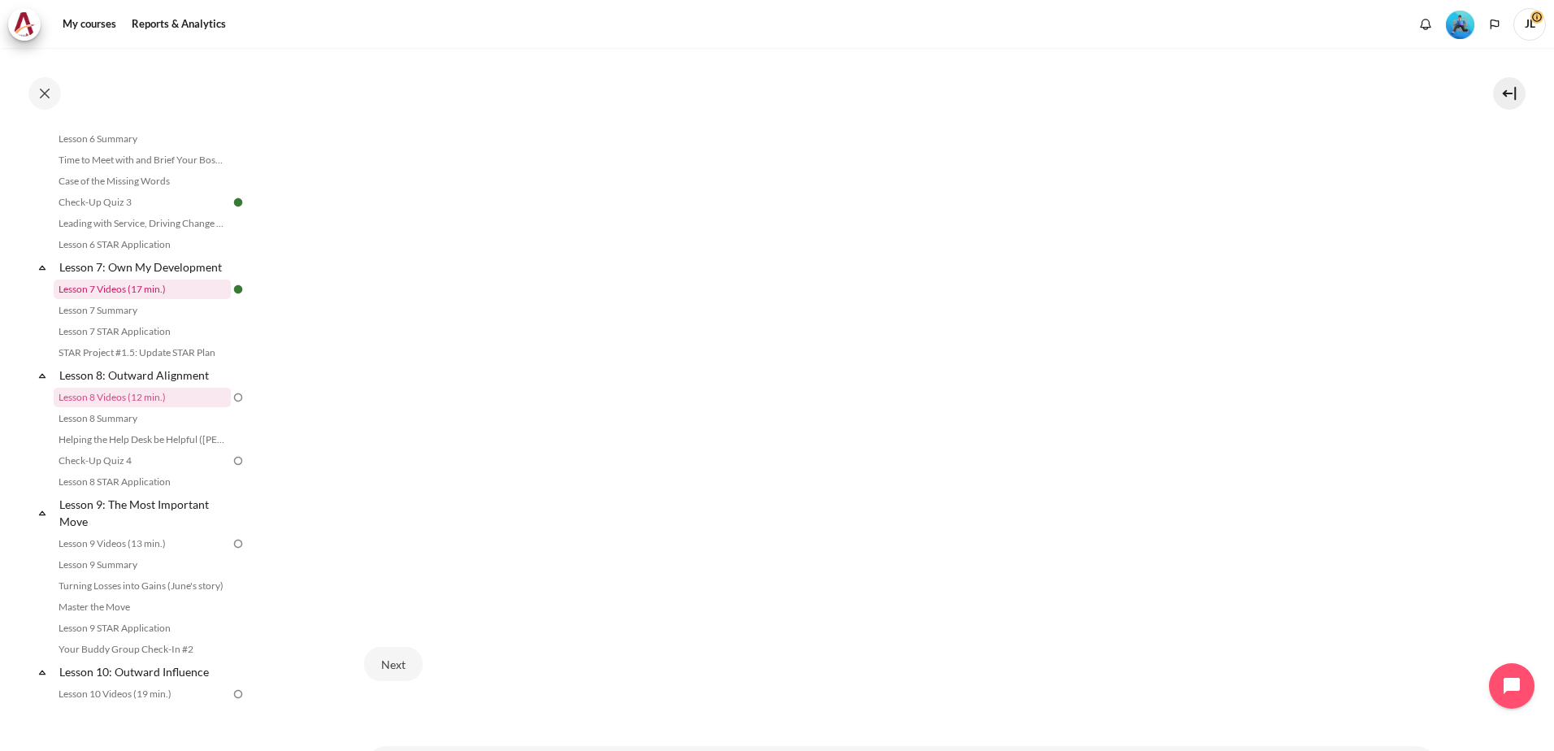
click at [113, 299] on link "Lesson 7 Videos (17 min.)" at bounding box center [142, 290] width 177 height 20
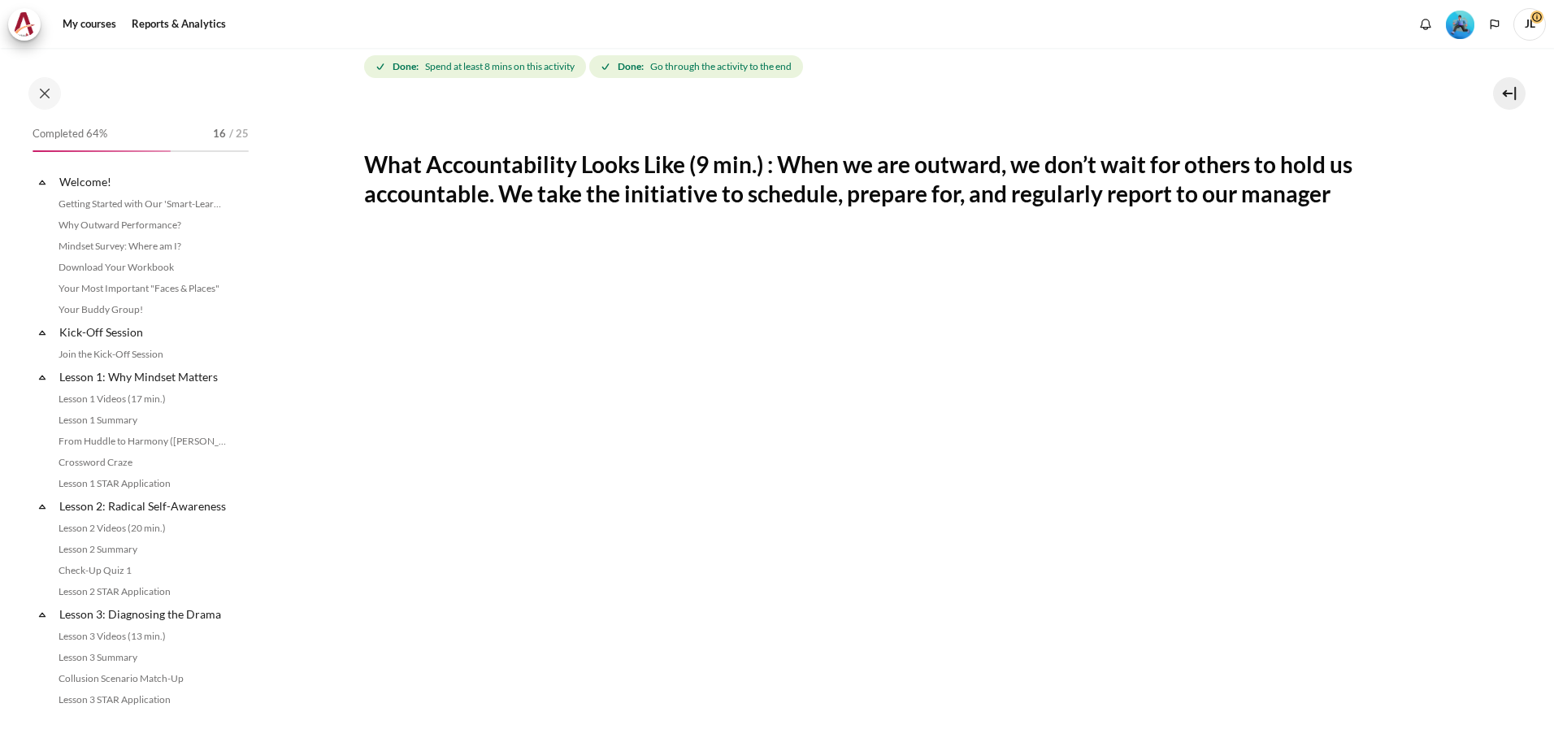
scroll to position [877, 0]
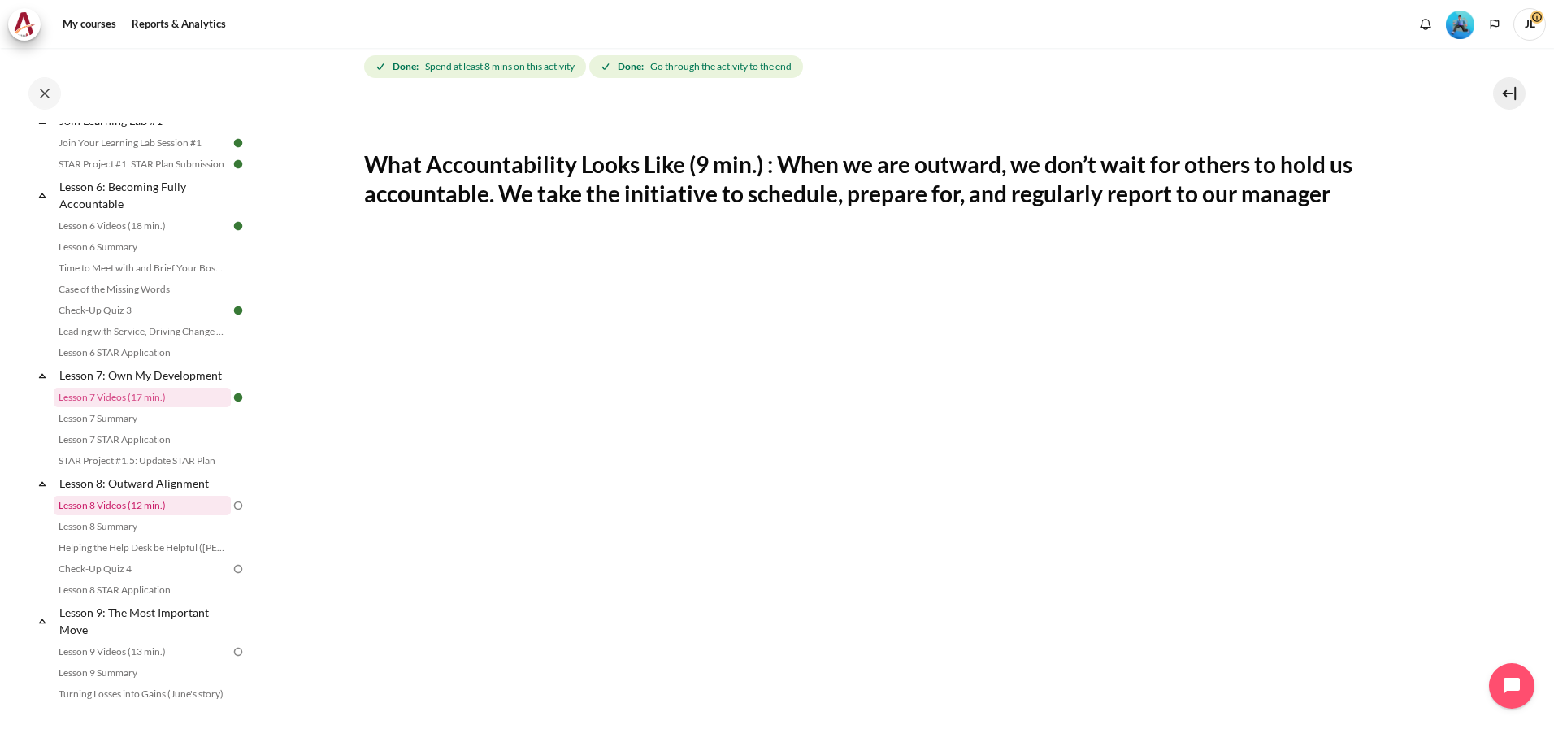
click at [154, 515] on link "Lesson 8 Videos (12 min.)" at bounding box center [142, 506] width 177 height 20
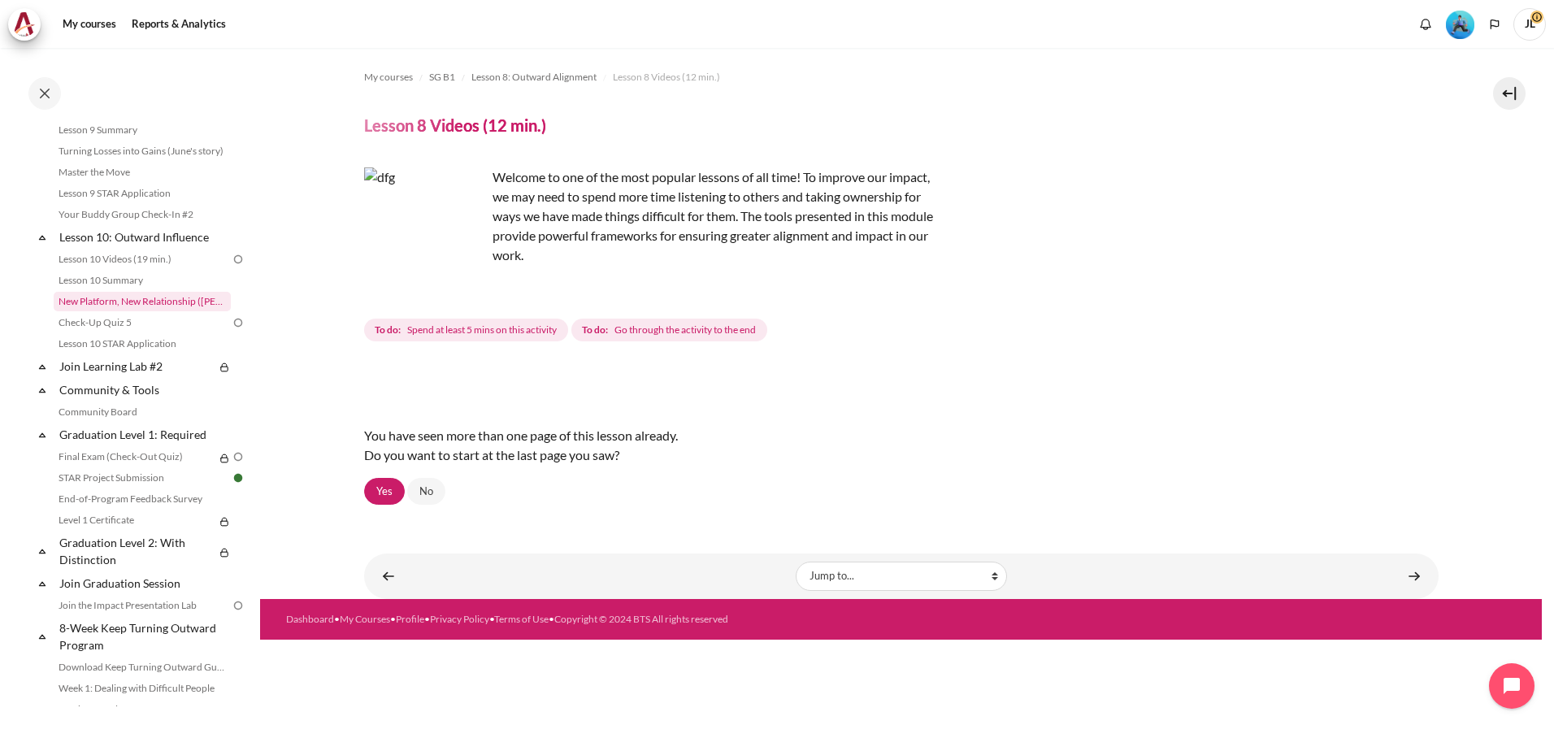
scroll to position [1472, 0]
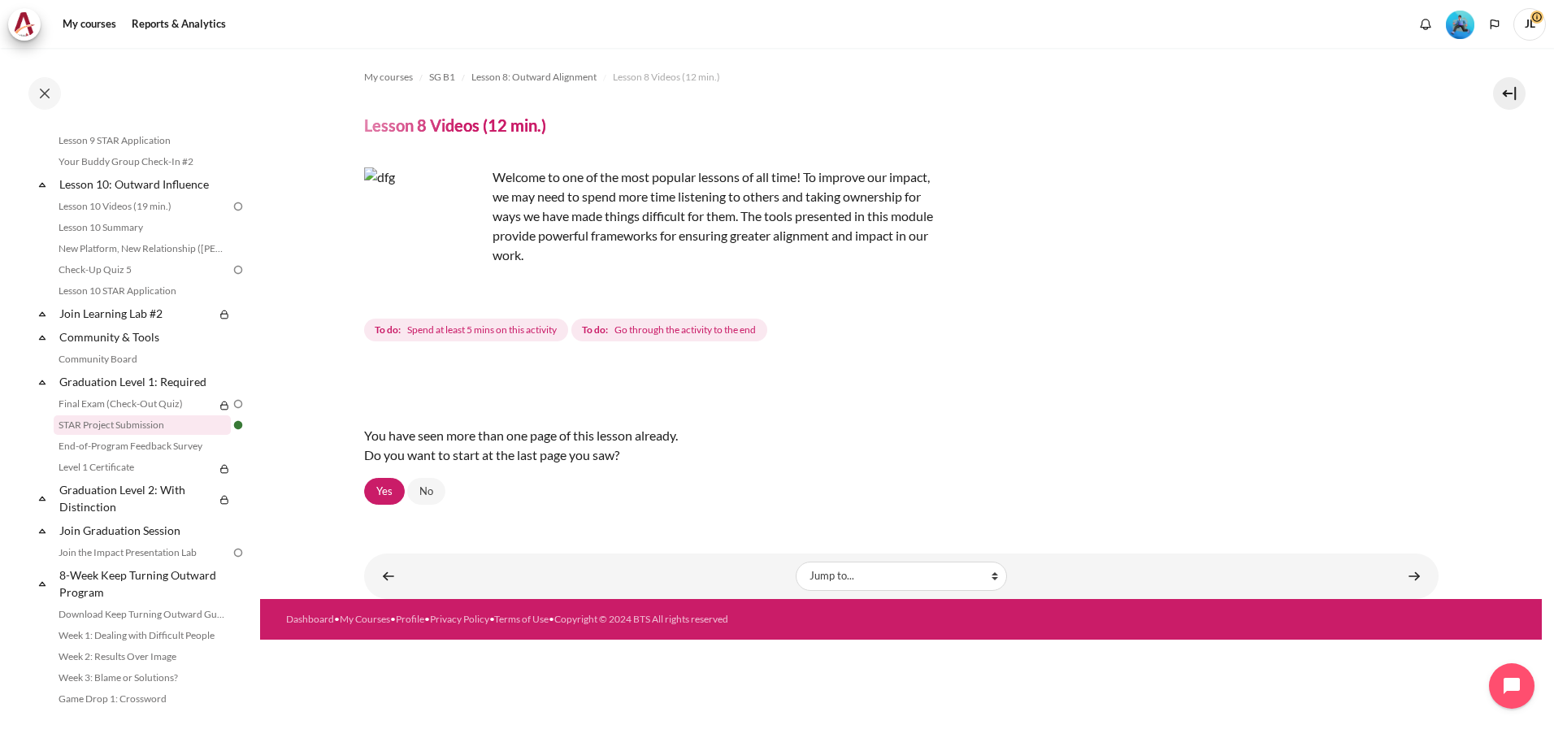
click at [159, 435] on link "STAR Project Submission" at bounding box center [142, 425] width 177 height 20
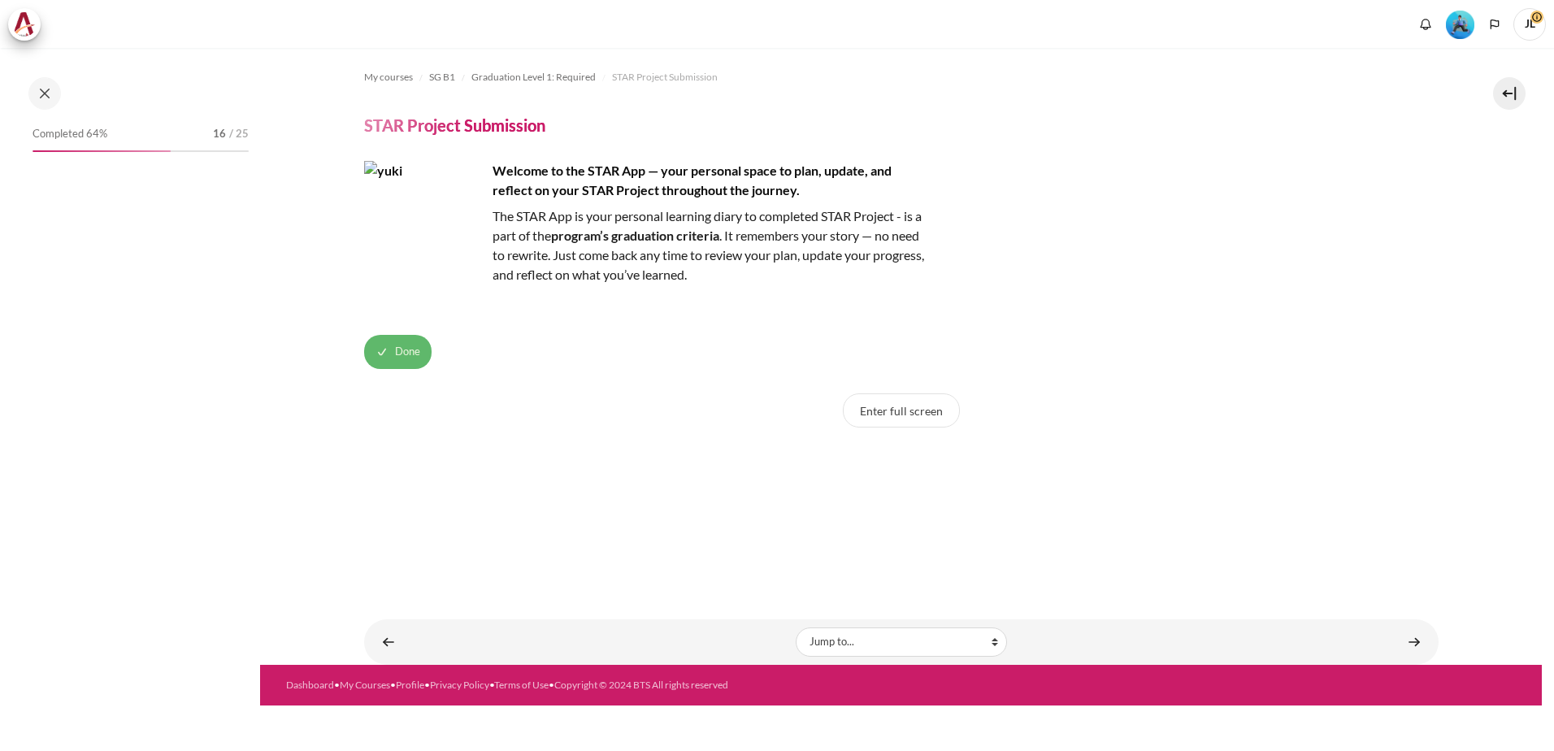
click at [404, 353] on span "Done" at bounding box center [407, 352] width 25 height 16
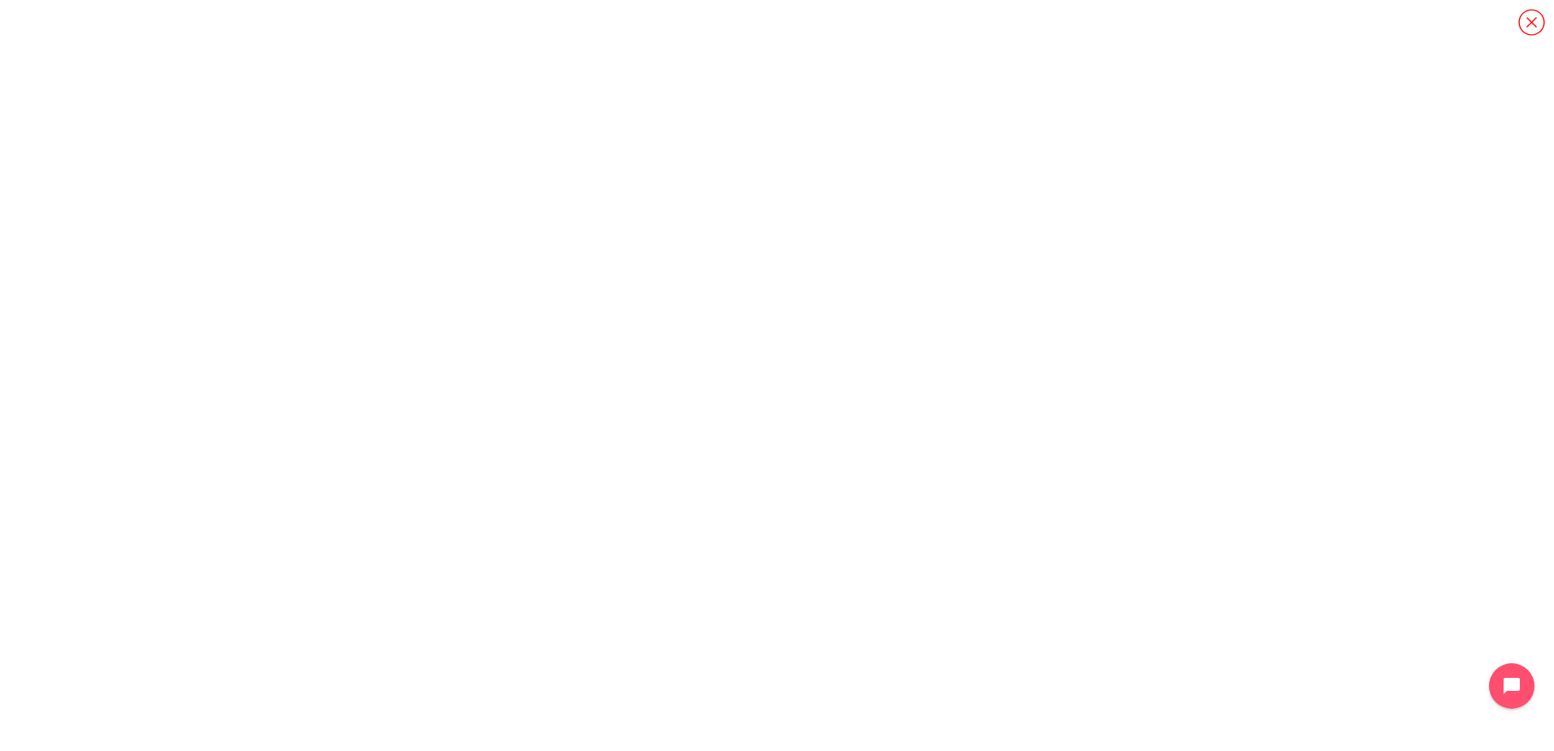
scroll to position [1377, 0]
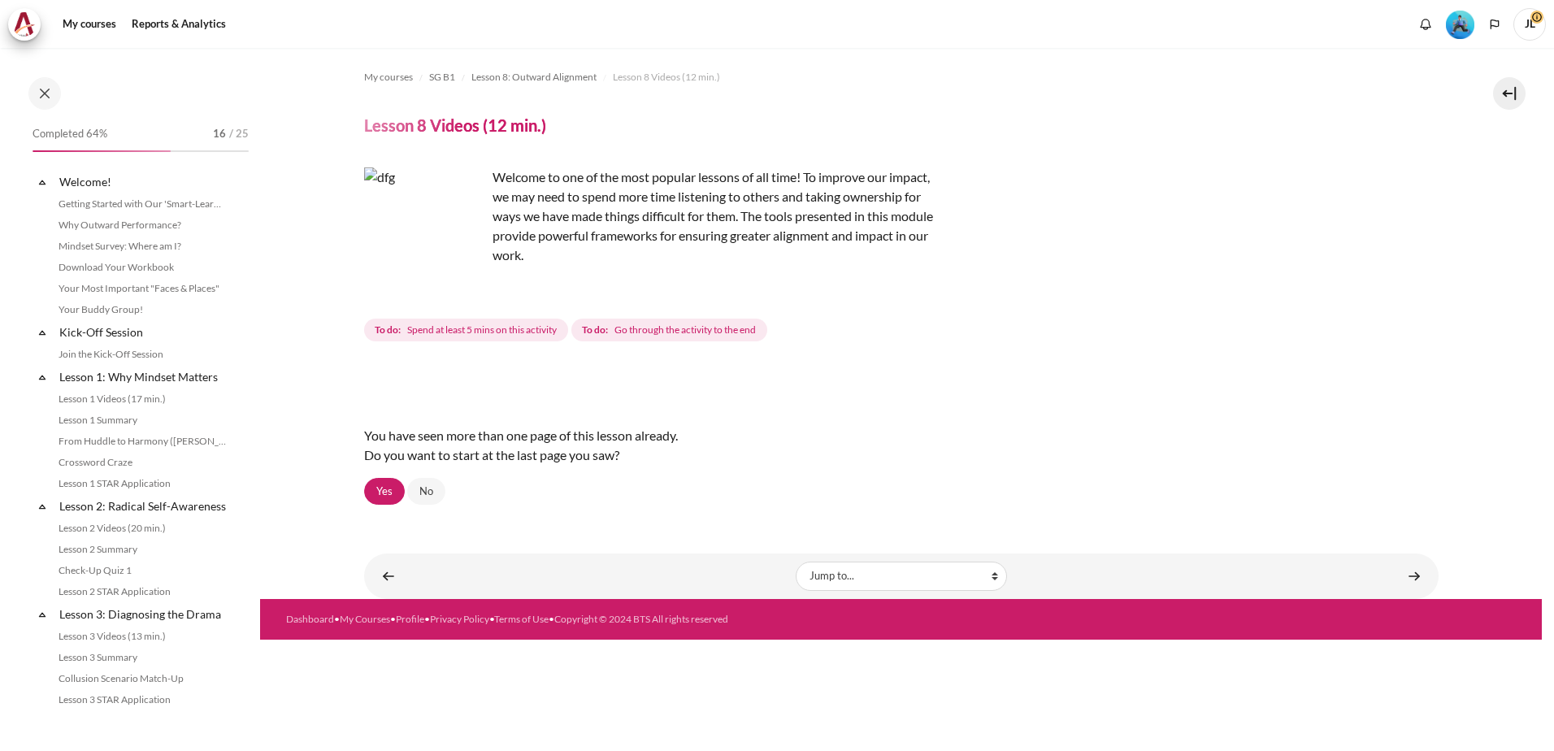
scroll to position [985, 0]
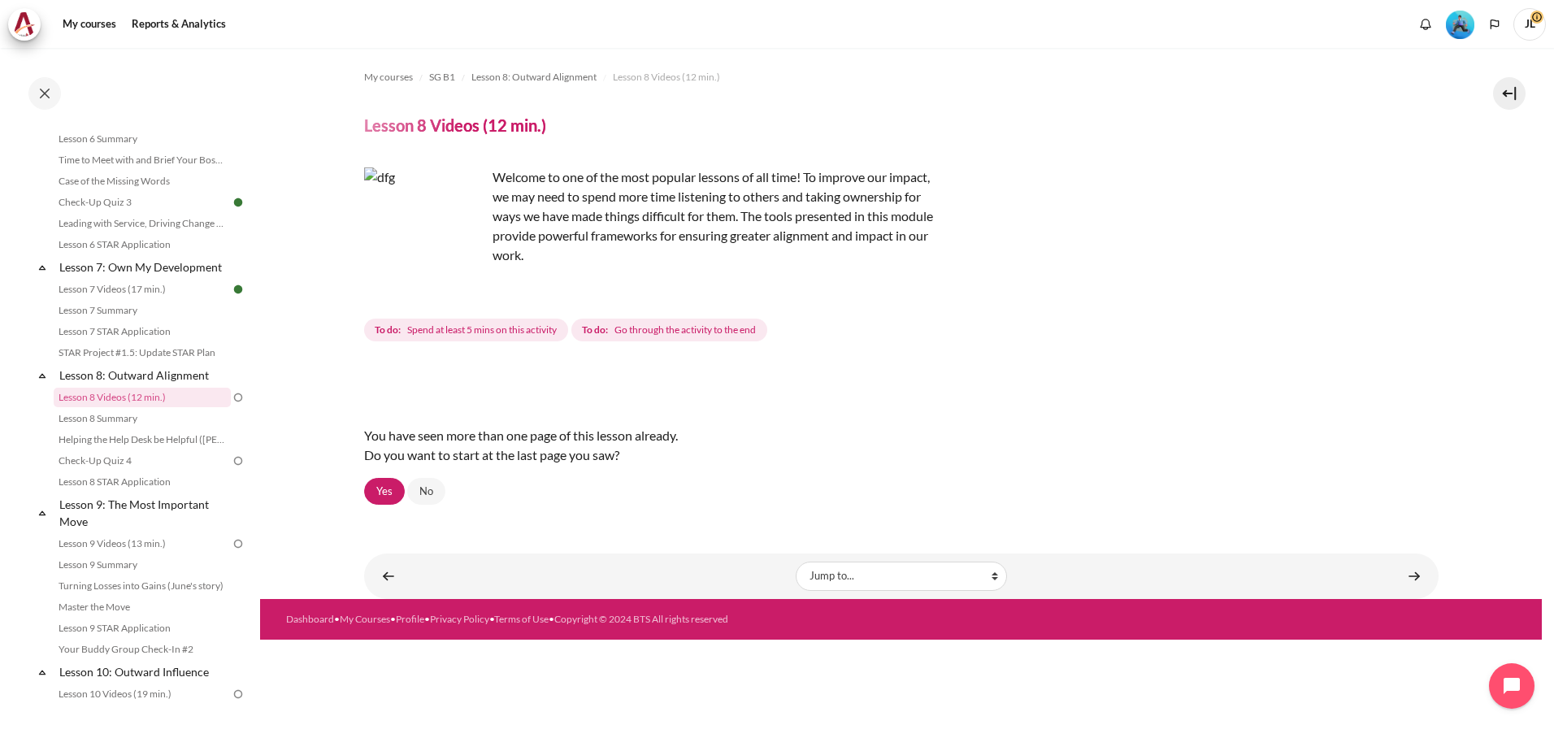
click at [454, 336] on span "Spend at least 5 mins on this activity" at bounding box center [482, 330] width 150 height 15
click at [456, 254] on img "Content" at bounding box center [425, 228] width 122 height 122
drag, startPoint x: 466, startPoint y: 256, endPoint x: 397, endPoint y: 448, distance: 203.6
click at [464, 258] on img "Content" at bounding box center [425, 228] width 122 height 122
click at [389, 491] on link "Yes" at bounding box center [384, 492] width 41 height 28
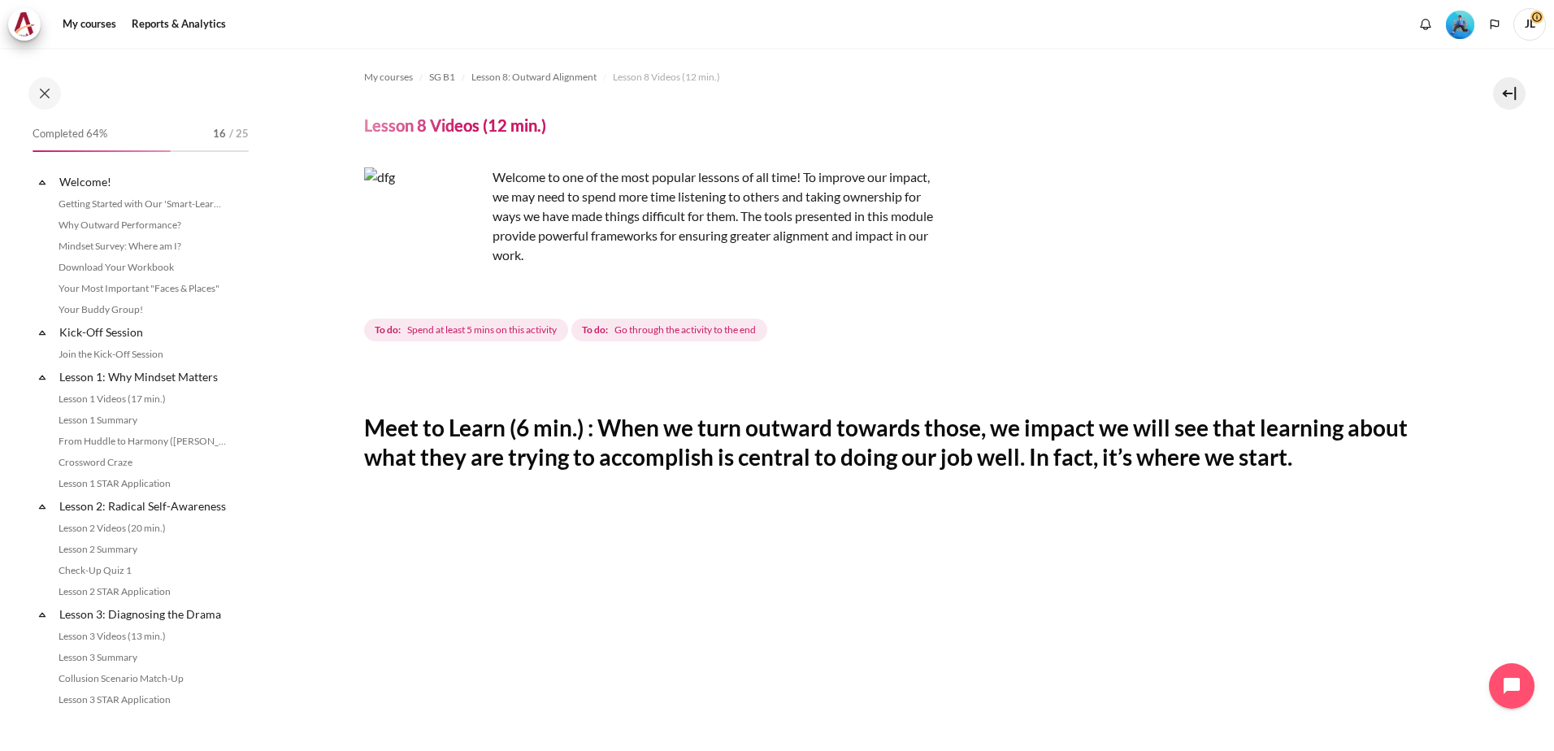
scroll to position [985, 0]
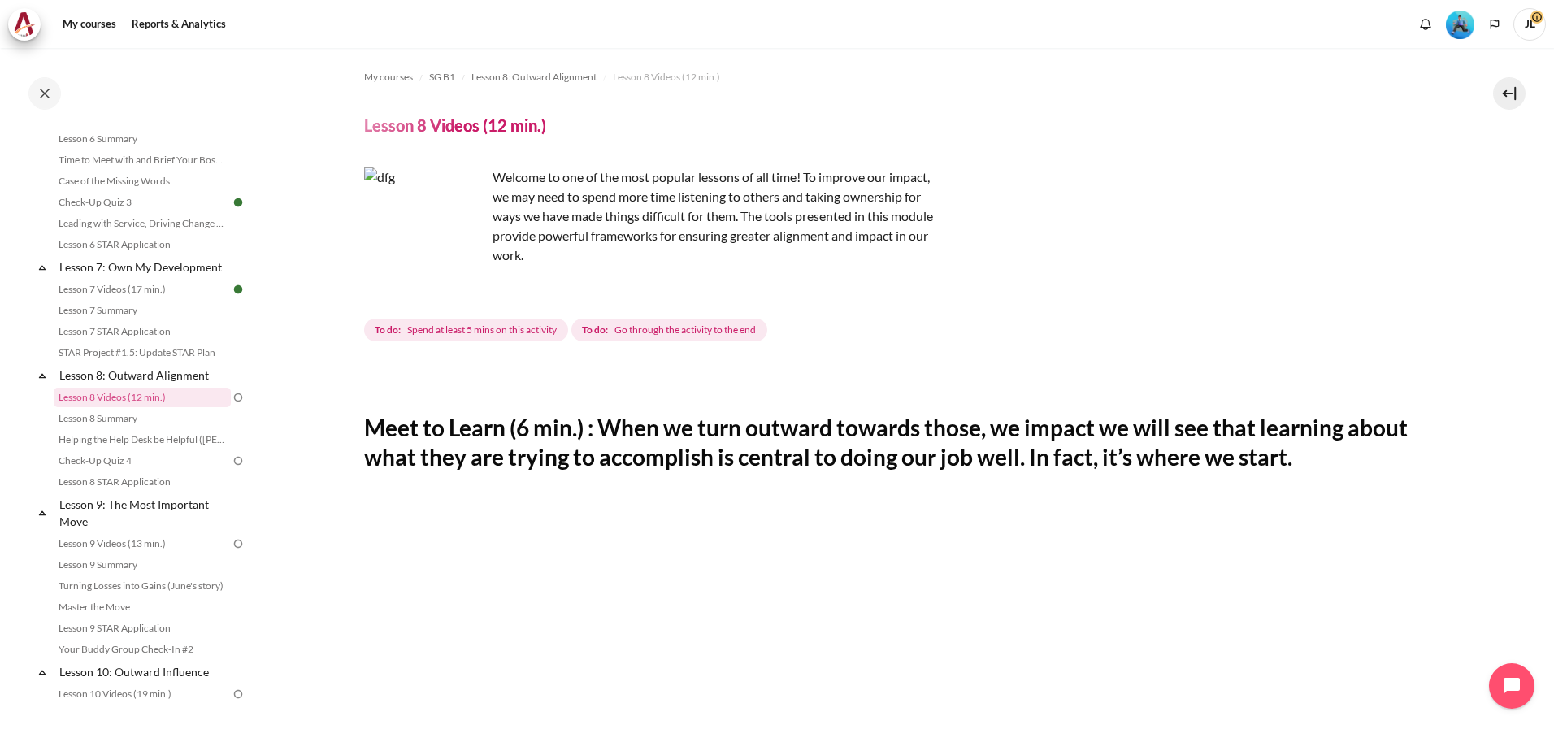
click at [843, 37] on div "My courses Reports & Analytics More" at bounding box center [776, 24] width 1537 height 33
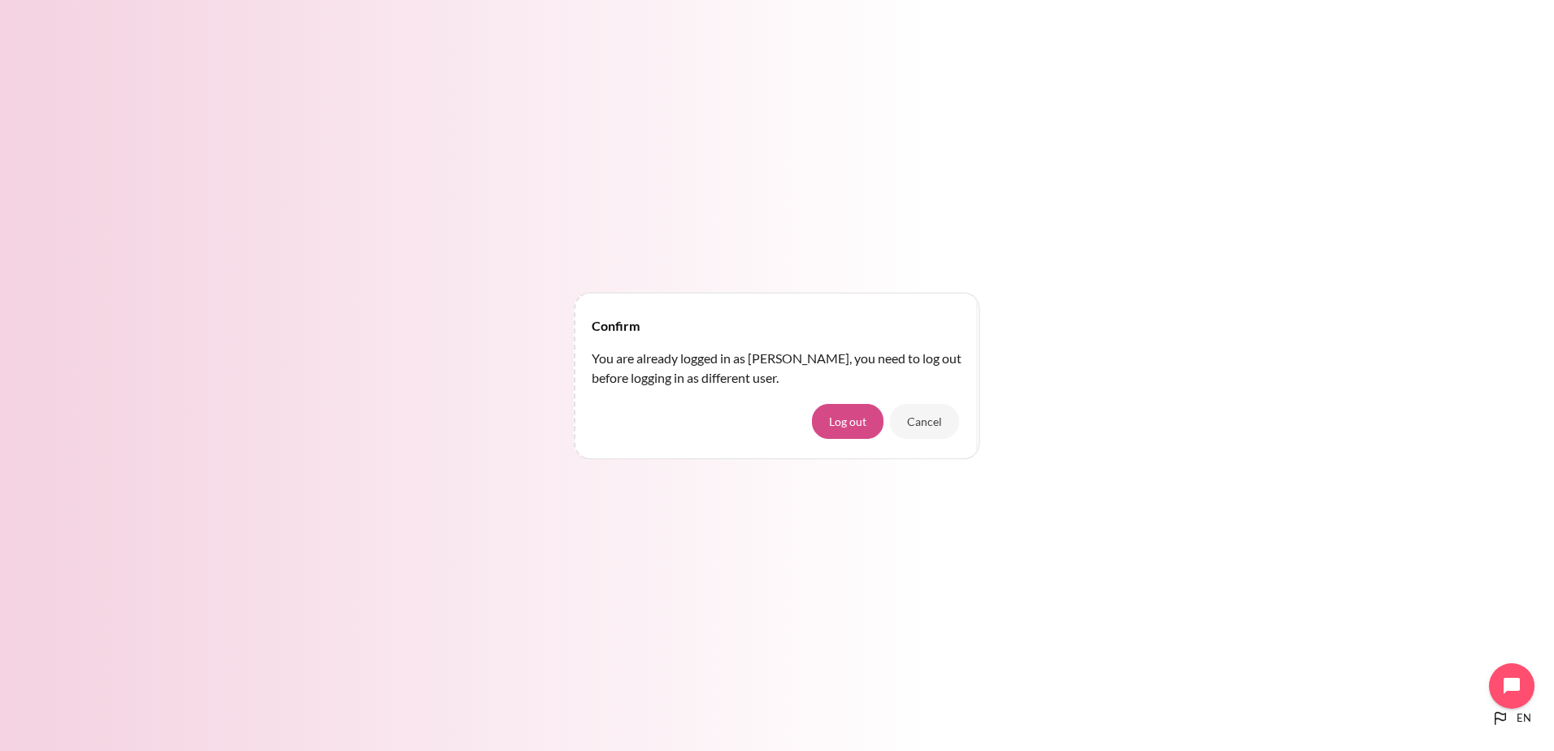
click at [856, 423] on button "Log out" at bounding box center [848, 421] width 72 height 34
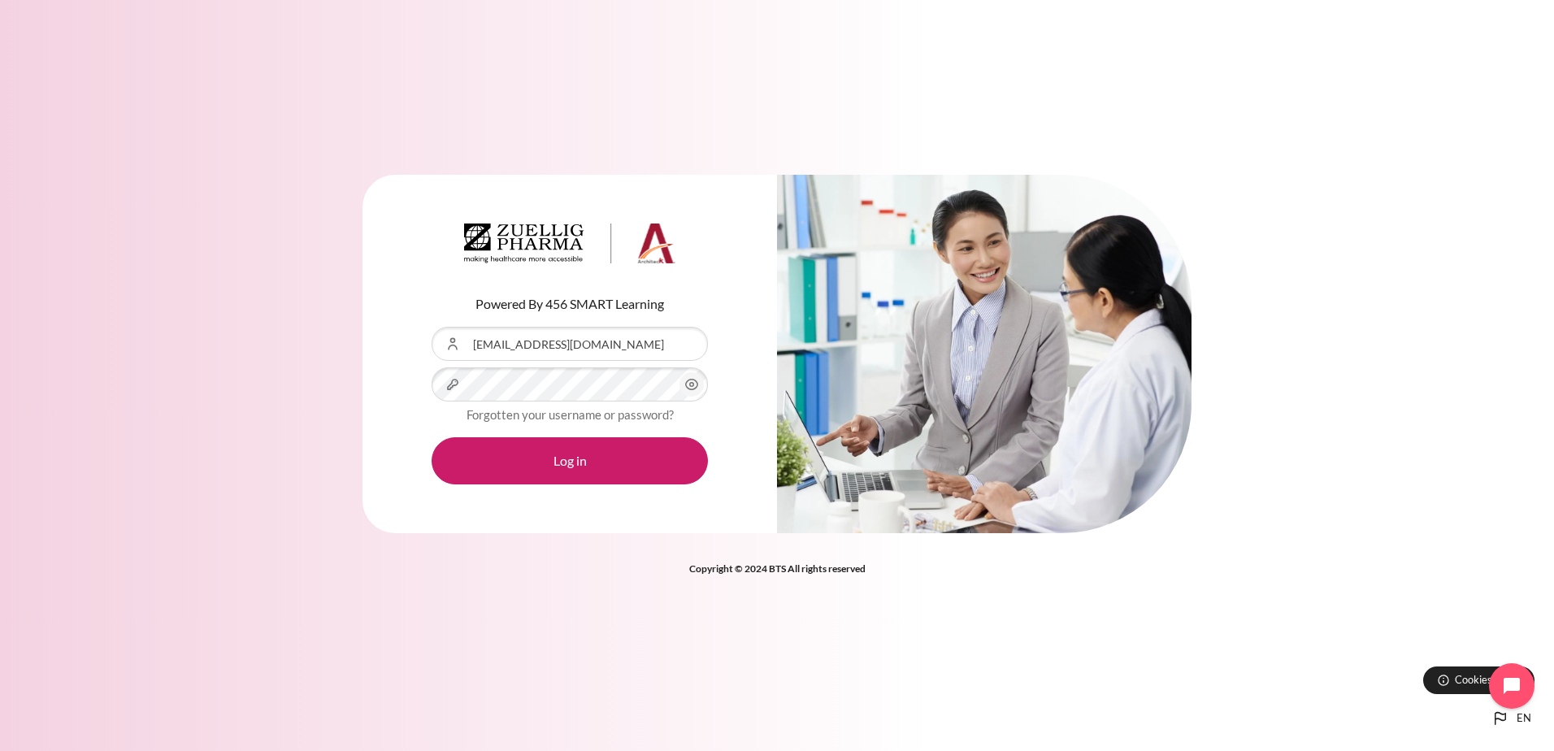
click at [686, 385] on icon "Content" at bounding box center [692, 385] width 20 height 20
click at [687, 385] on icon "Content" at bounding box center [692, 385] width 20 height 20
